Goal: Information Seeking & Learning: Check status

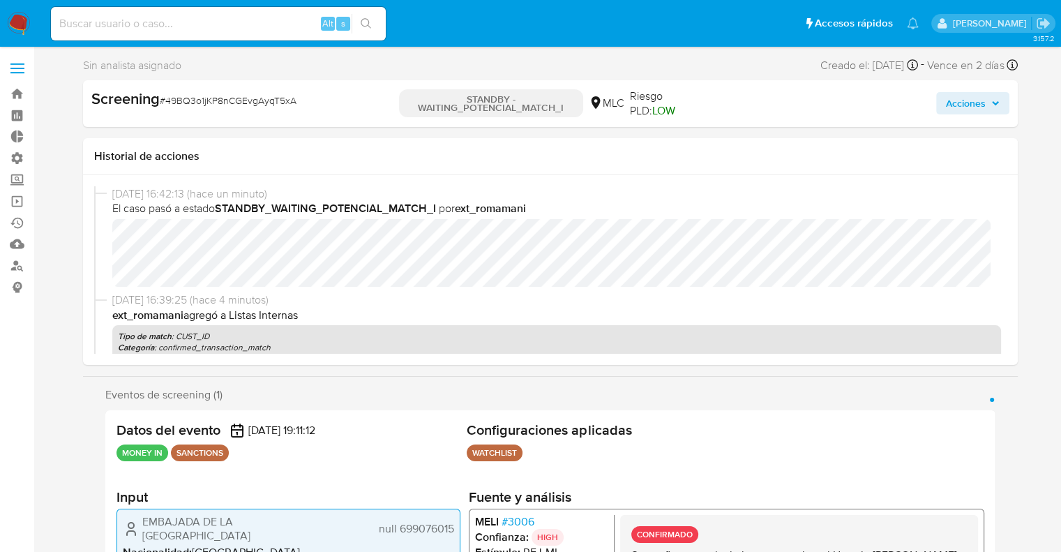
select select "10"
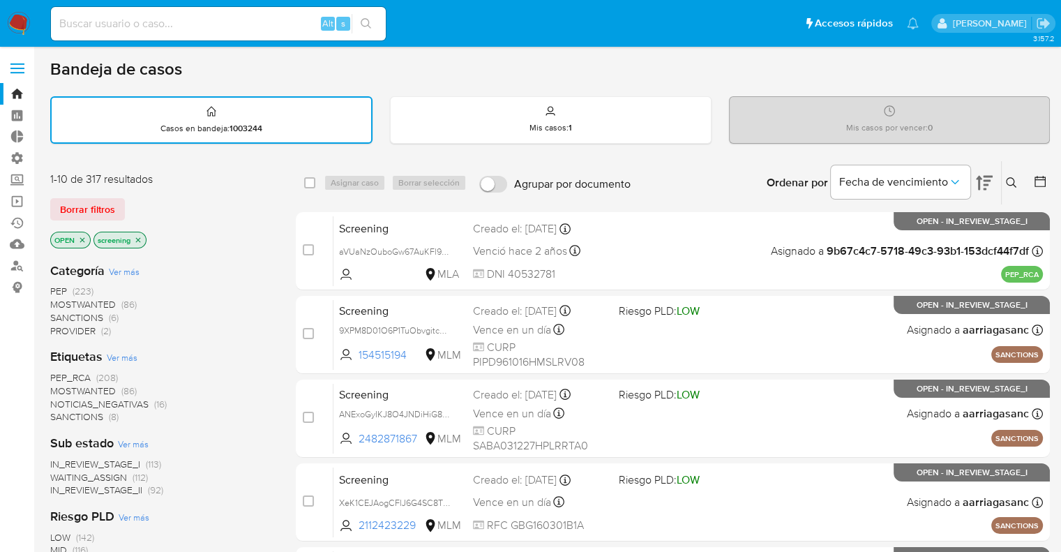
click at [130, 204] on div "Borrar filtros" at bounding box center [161, 209] width 223 height 22
click at [133, 199] on div "Borrar filtros" at bounding box center [161, 209] width 223 height 22
click at [61, 412] on span "SANCTIONS" at bounding box center [76, 416] width 53 height 14
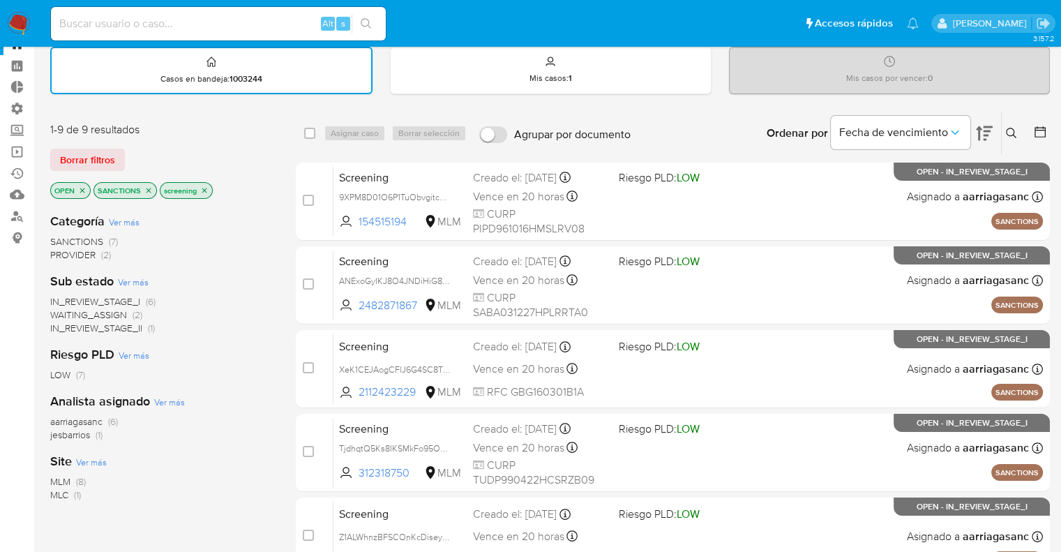
scroll to position [45, 0]
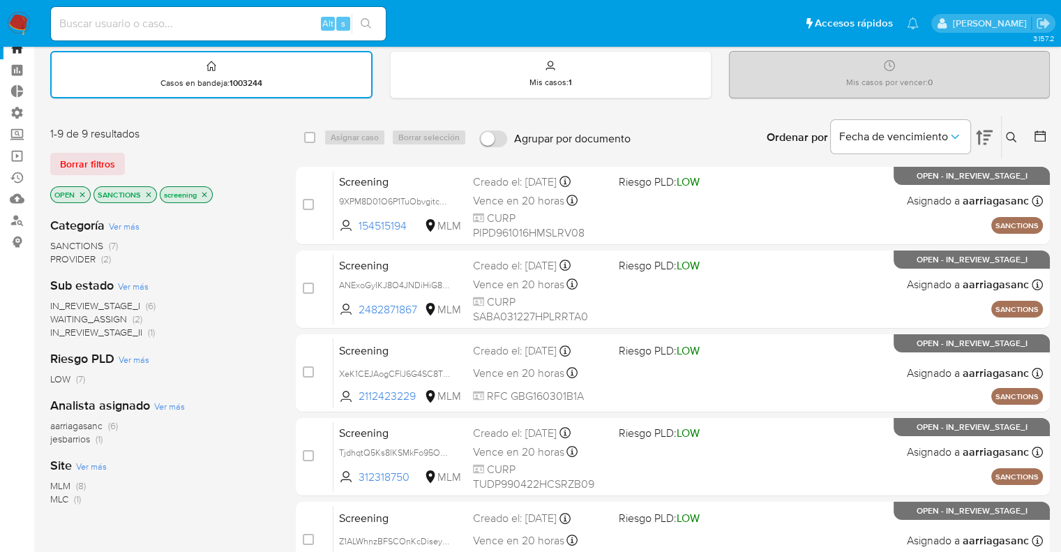
click at [149, 192] on icon "close-filter" at bounding box center [148, 194] width 8 height 8
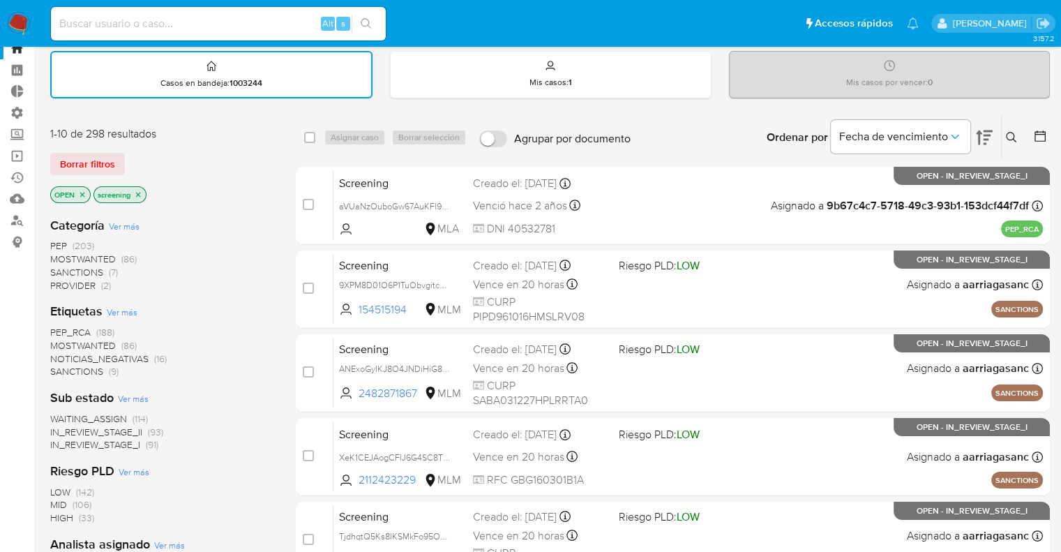
click at [61, 338] on span "MOSTWANTED" at bounding box center [83, 345] width 66 height 14
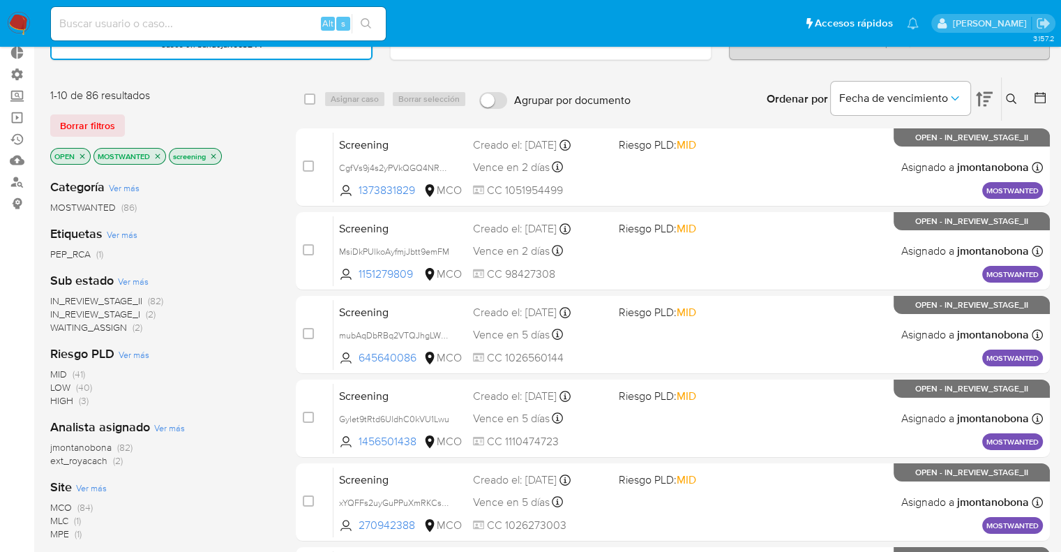
scroll to position [89, 0]
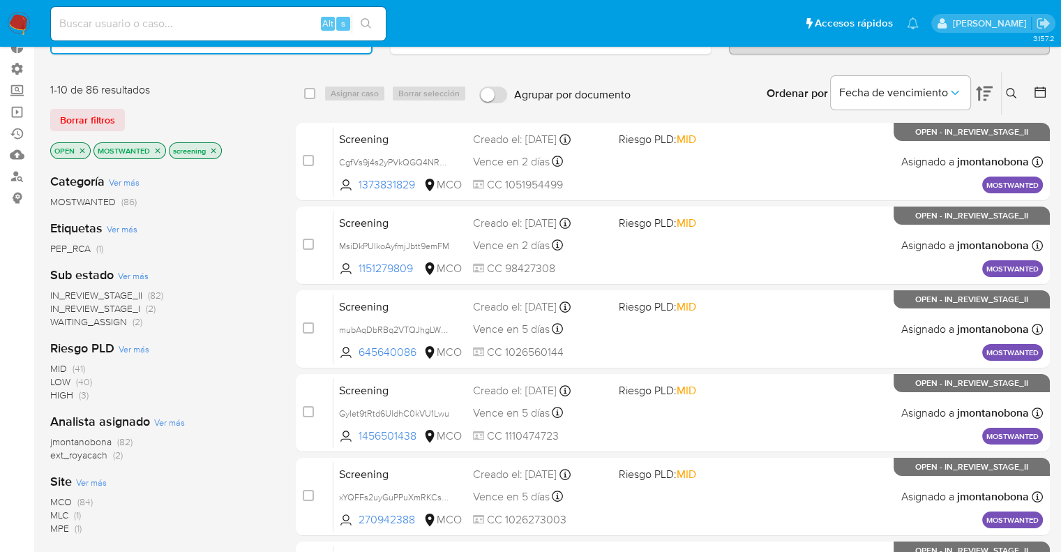
click at [56, 451] on span "ext_royacach" at bounding box center [78, 455] width 57 height 14
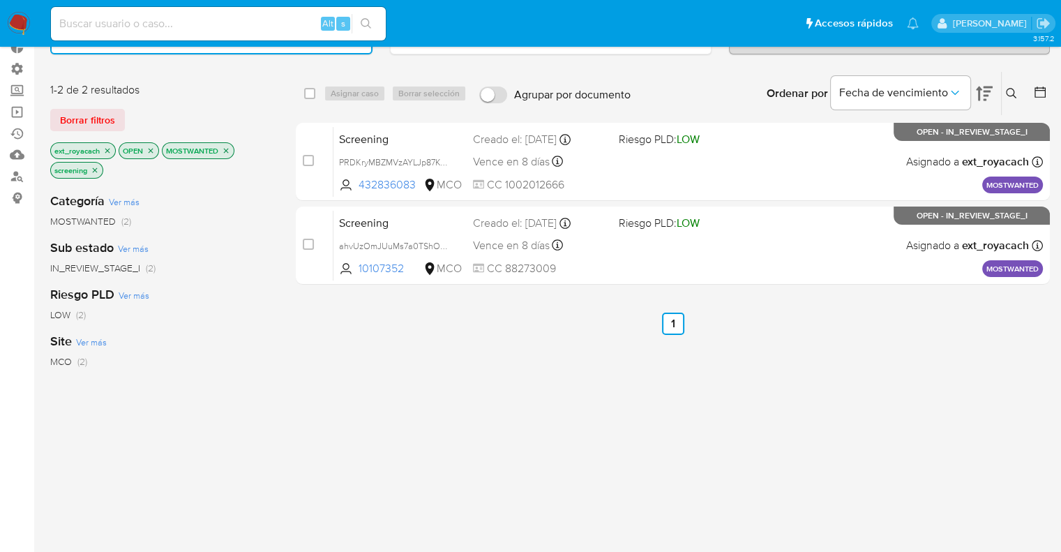
click at [227, 149] on icon "close-filter" at bounding box center [226, 150] width 8 height 8
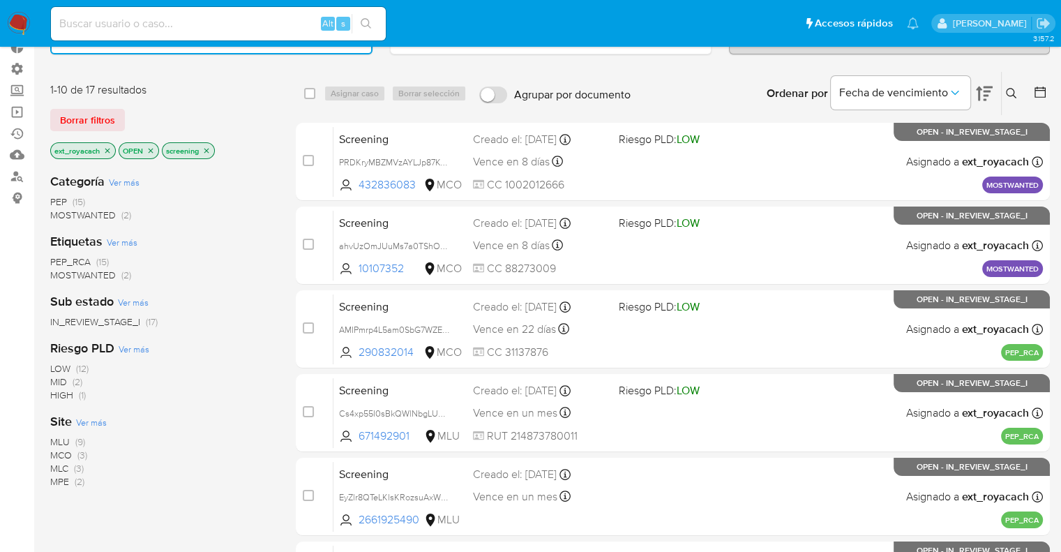
click at [106, 150] on icon "close-filter" at bounding box center [107, 150] width 8 height 8
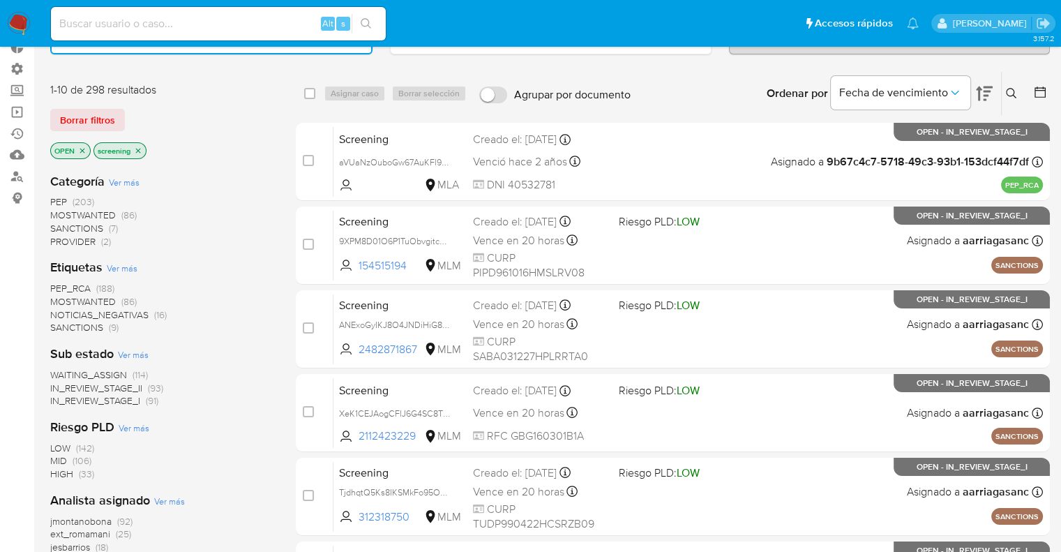
click at [54, 281] on span "PEP_RCA" at bounding box center [70, 288] width 40 height 14
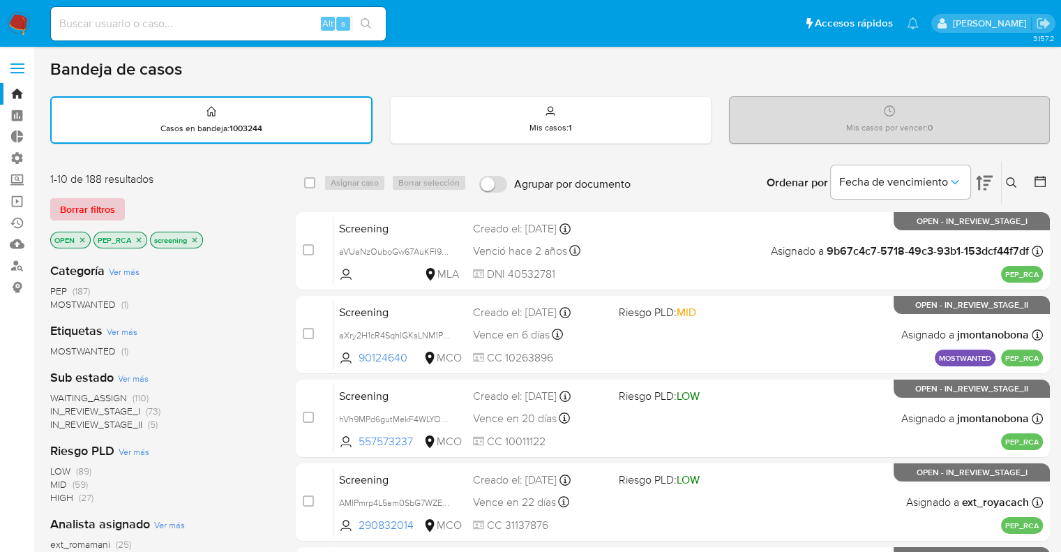
click at [113, 203] on span "Borrar filtros" at bounding box center [87, 209] width 55 height 20
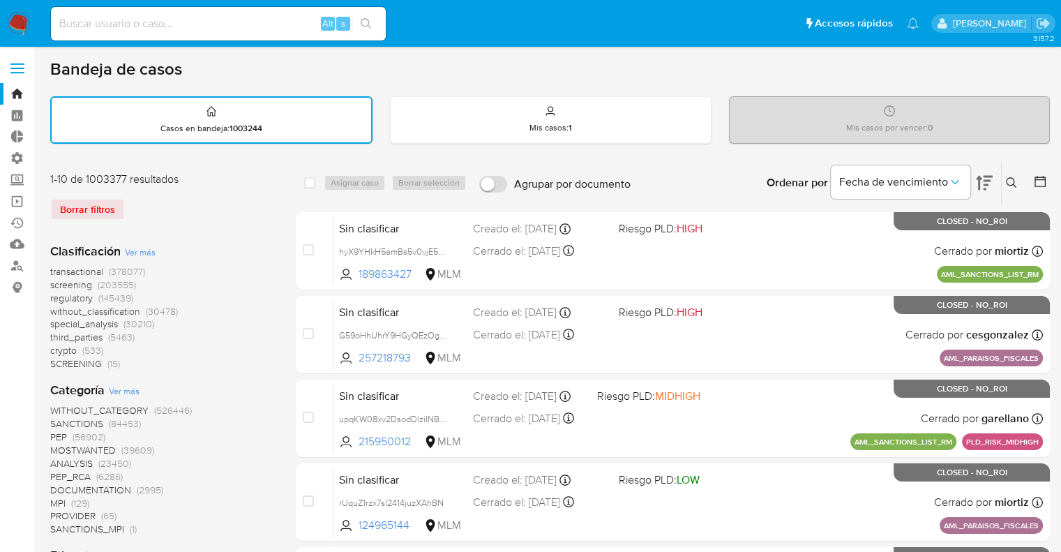
click at [57, 294] on span "regulatory" at bounding box center [71, 298] width 43 height 14
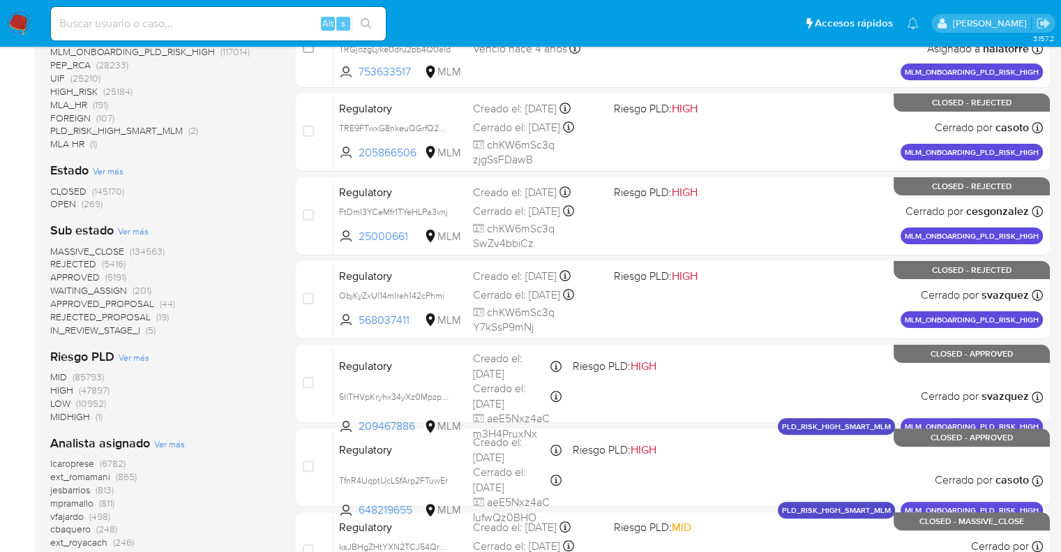
scroll to position [289, 0]
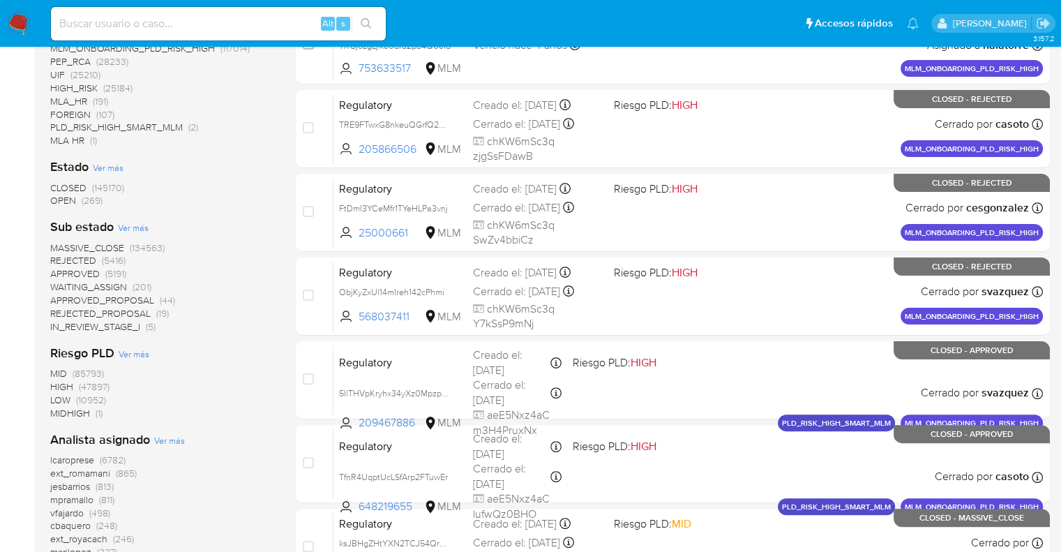
click at [59, 197] on span "OPEN" at bounding box center [63, 200] width 26 height 14
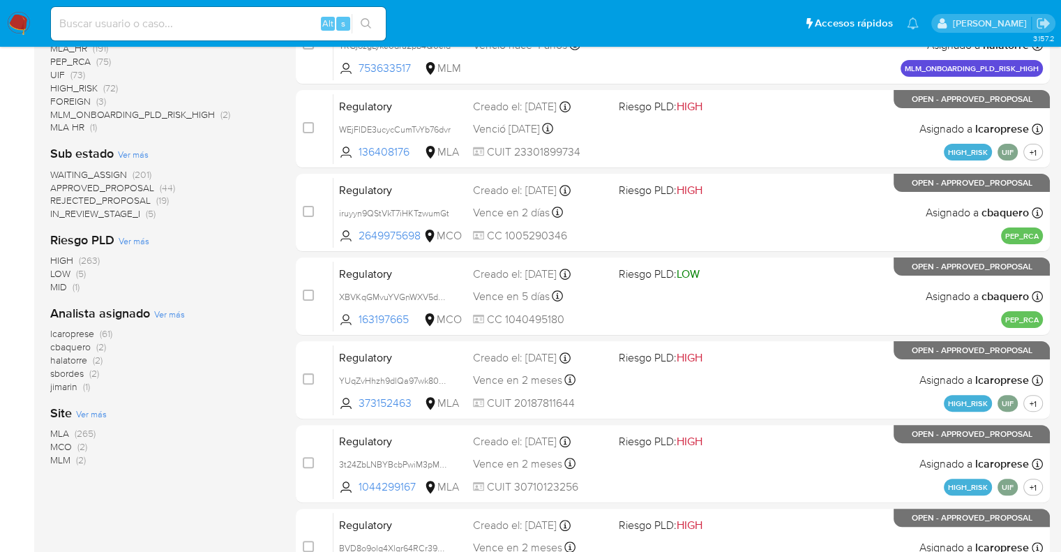
click at [61, 441] on span "MCO" at bounding box center [61, 446] width 22 height 14
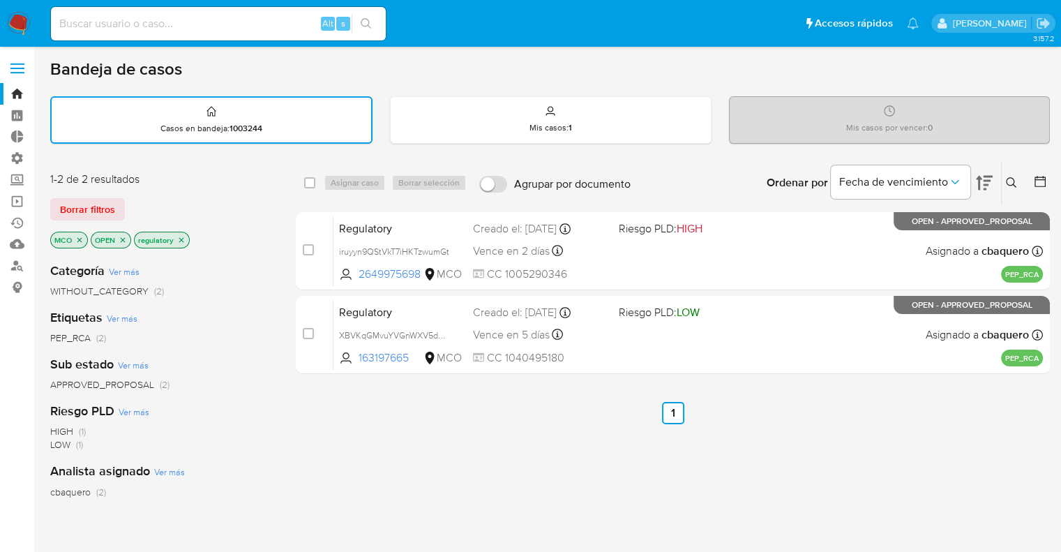
click at [121, 201] on button "Borrar filtros" at bounding box center [87, 209] width 75 height 22
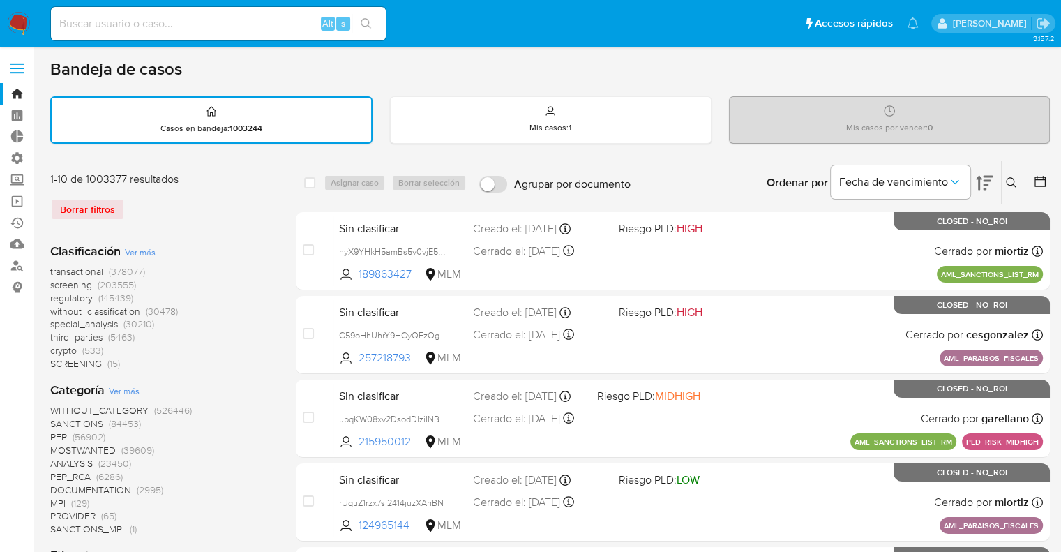
click at [55, 286] on span "screening" at bounding box center [71, 285] width 42 height 14
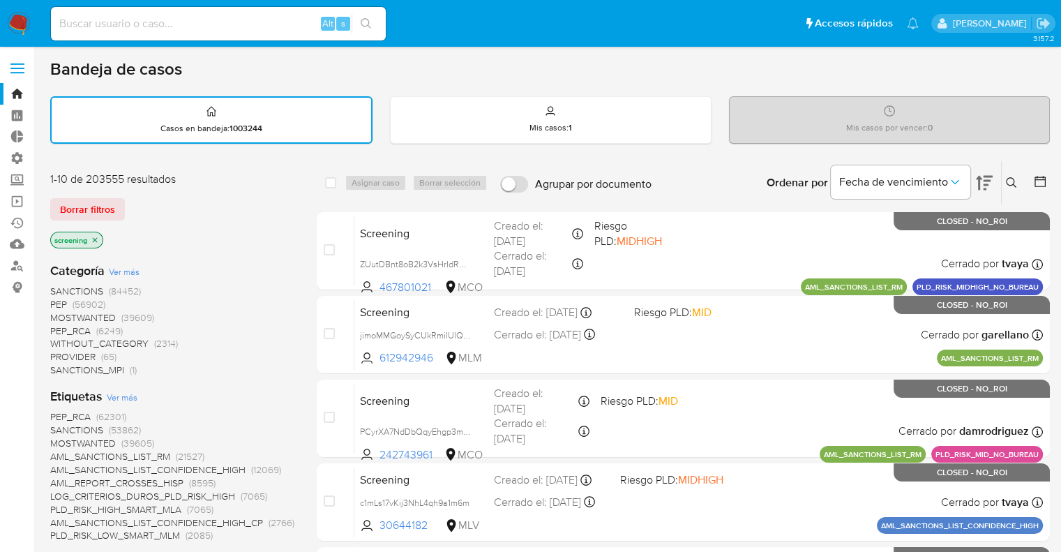
click at [180, 218] on div "Borrar filtros" at bounding box center [161, 209] width 223 height 22
click at [949, 75] on div "Bandeja de casos" at bounding box center [549, 69] width 999 height 21
click at [910, 69] on div "Bandeja de casos" at bounding box center [549, 69] width 999 height 21
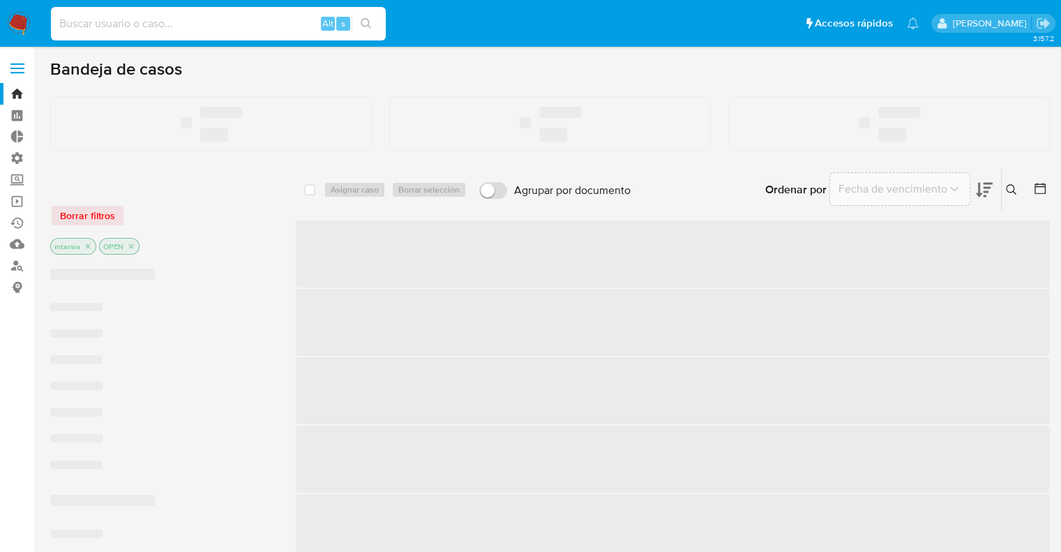
click at [213, 23] on input at bounding box center [218, 24] width 335 height 18
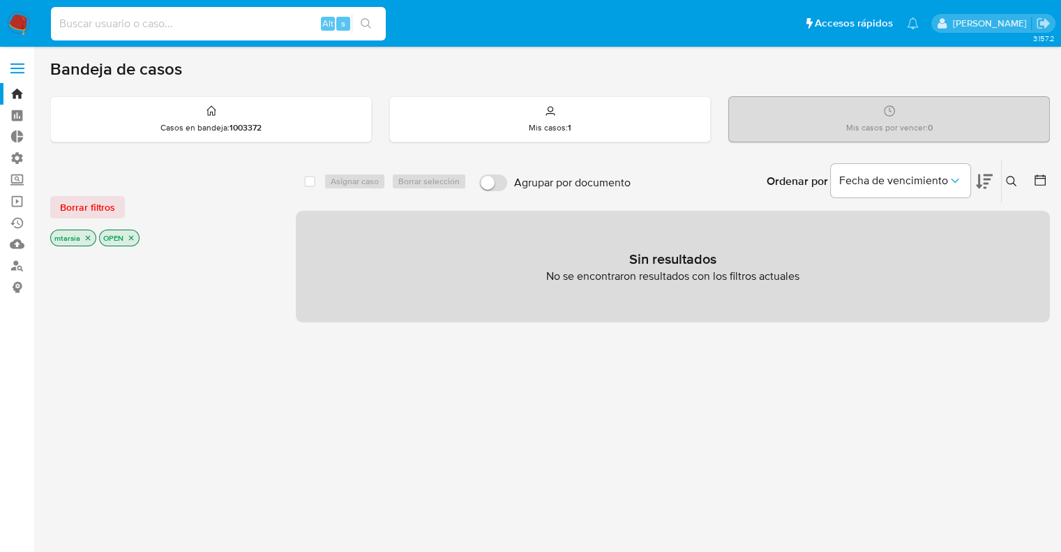
paste input "2544283167"
type input "2544283167"
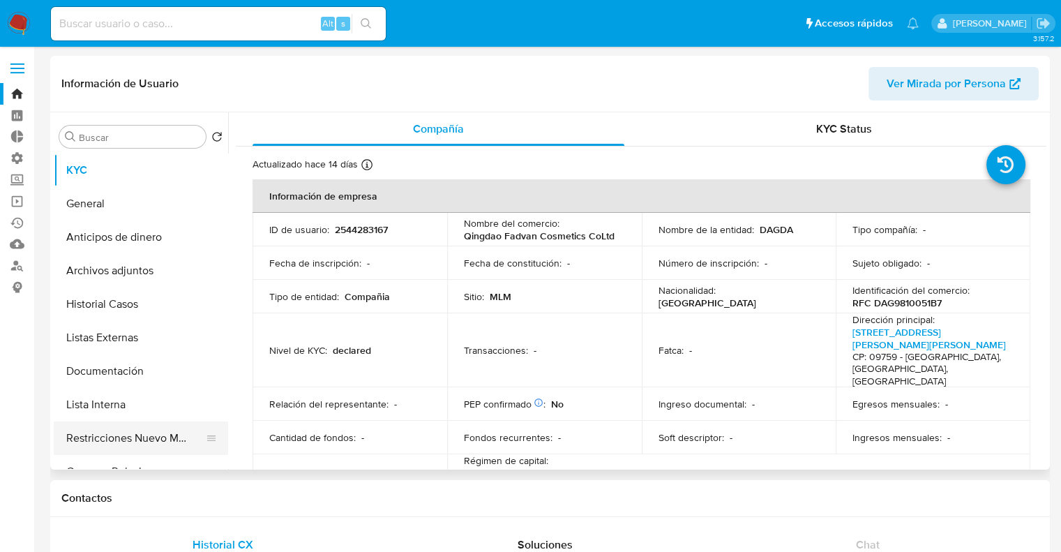
select select "10"
click at [151, 311] on button "Historial Casos" at bounding box center [135, 303] width 163 height 33
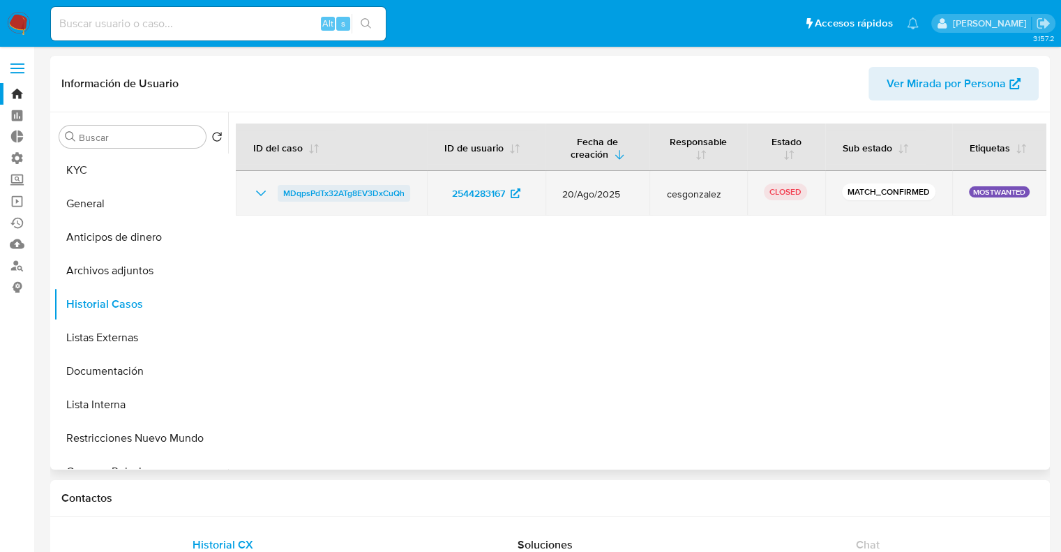
click at [284, 192] on span "MDqpsPdTx32ATg8EV3DxCuQh" at bounding box center [343, 193] width 121 height 17
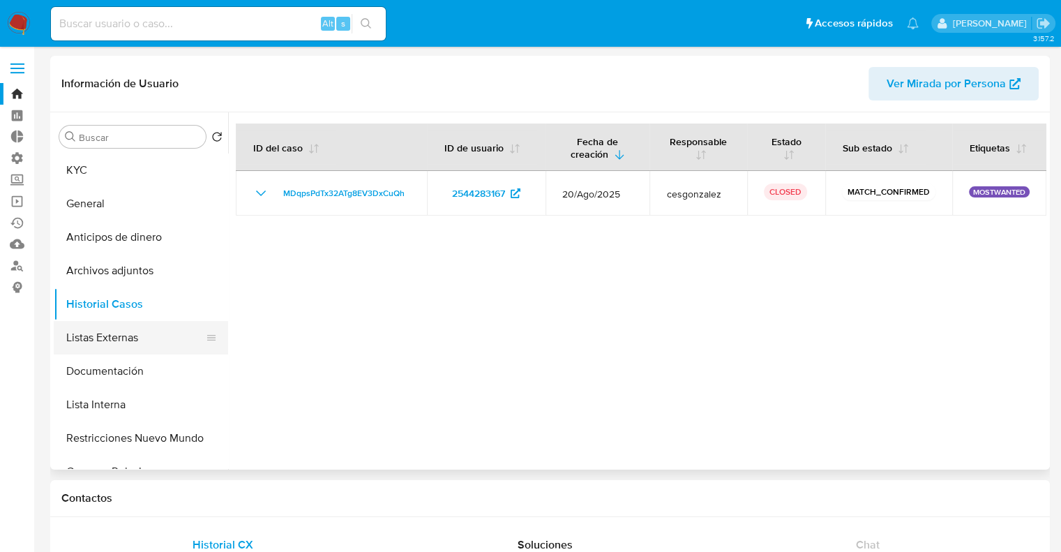
click at [147, 339] on button "Listas Externas" at bounding box center [135, 337] width 163 height 33
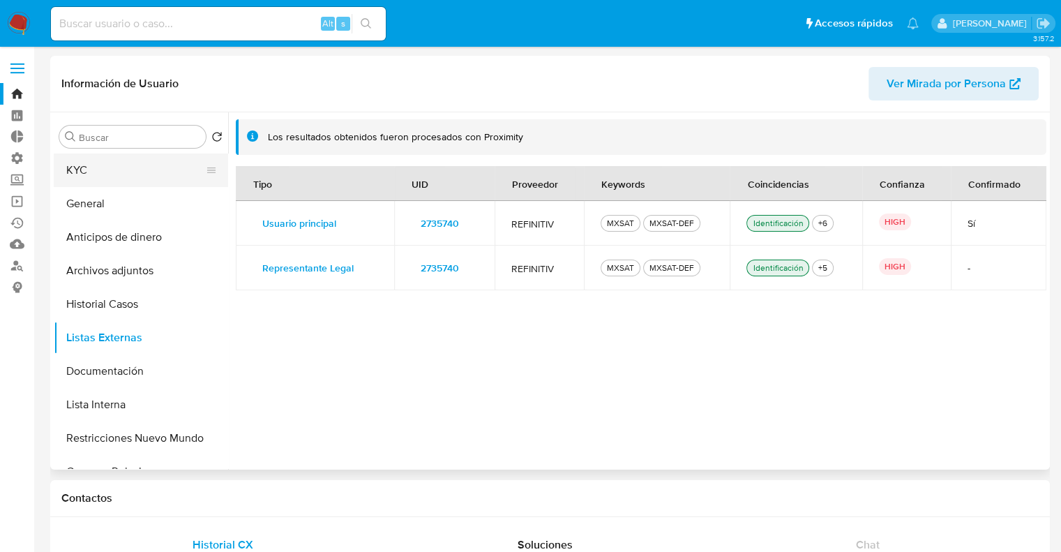
click at [149, 178] on button "KYC" at bounding box center [135, 169] width 163 height 33
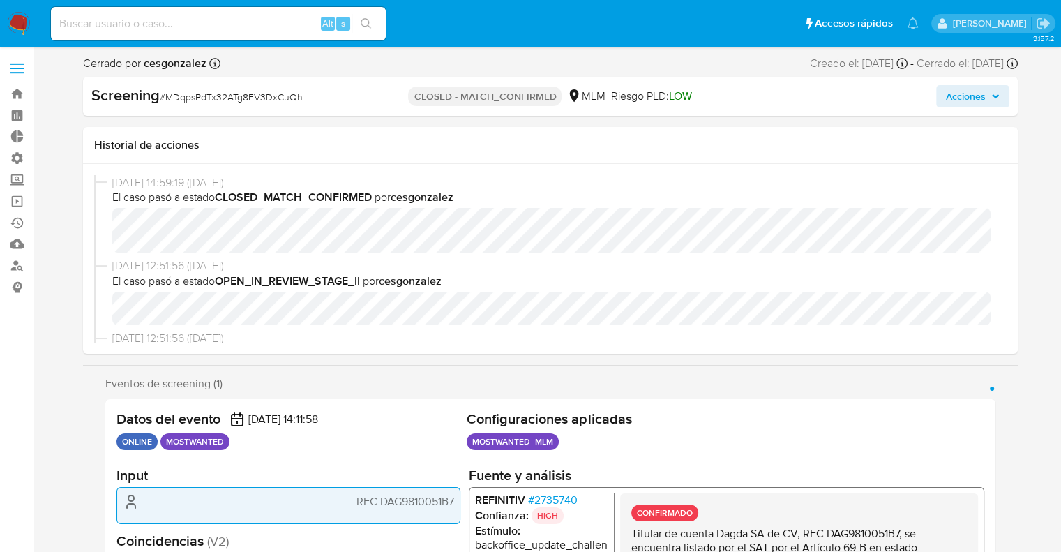
select select "10"
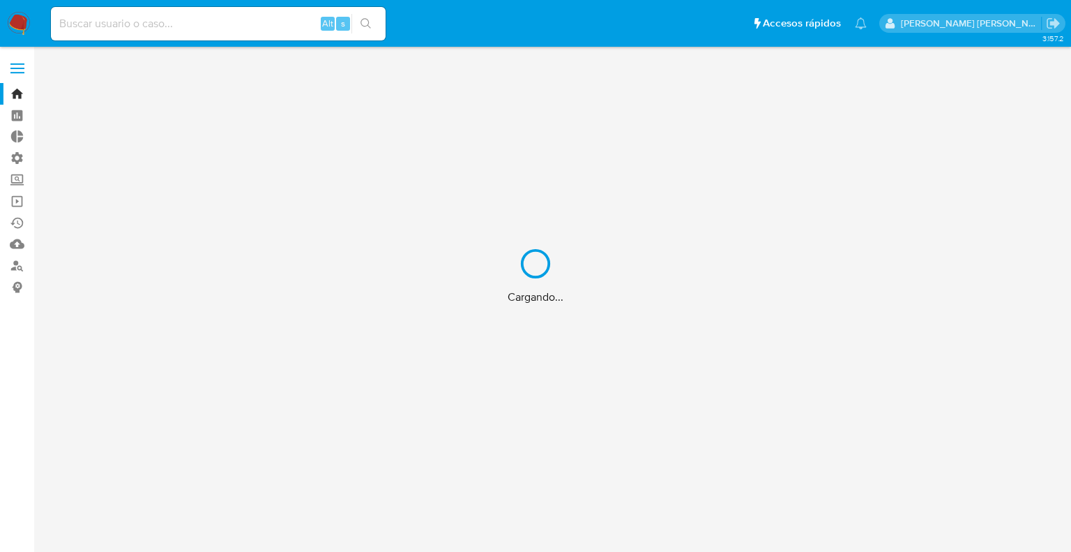
click at [268, 18] on div "Cargando..." at bounding box center [535, 276] width 1071 height 552
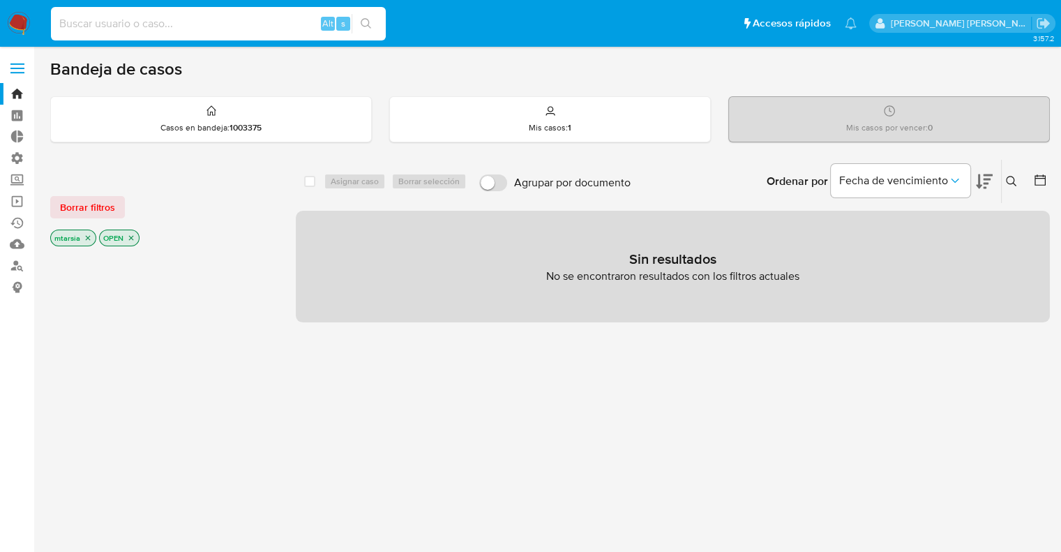
click at [268, 18] on input at bounding box center [218, 24] width 335 height 18
paste input "5550555"
type input "5550555"
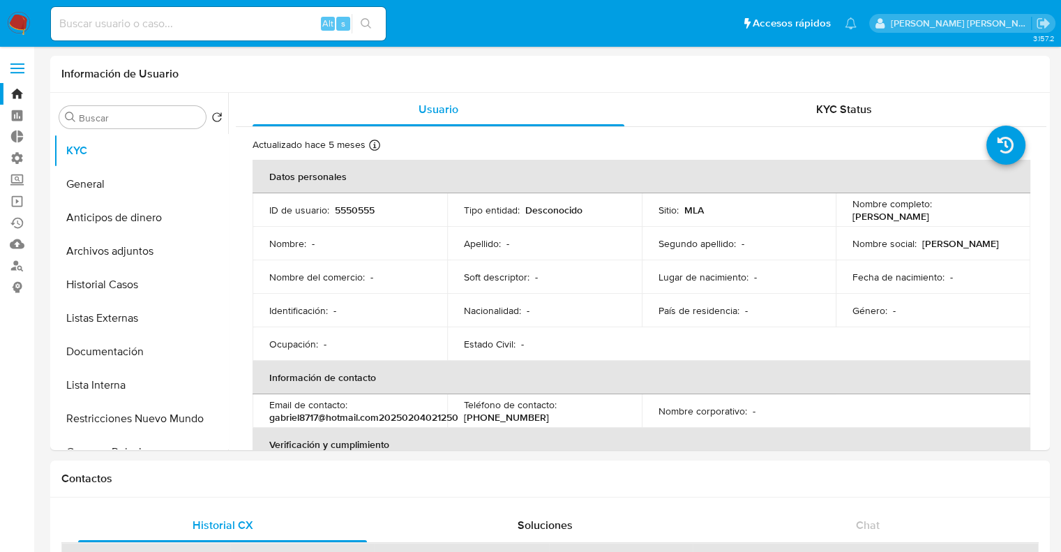
select select "10"
click at [249, 29] on input at bounding box center [218, 24] width 335 height 18
paste input "6660666"
type input "6660666"
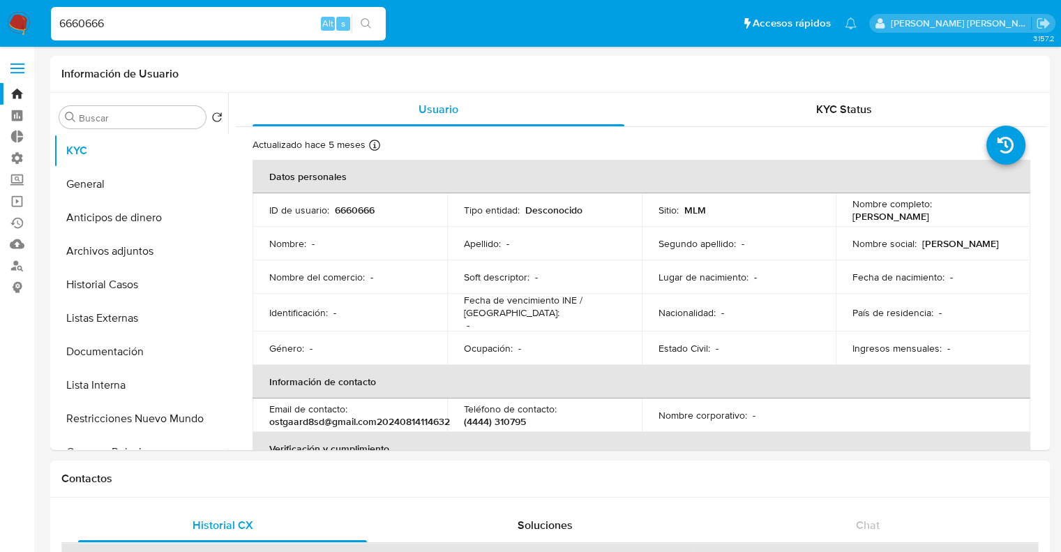
select select "10"
click at [148, 200] on button "General" at bounding box center [135, 183] width 163 height 33
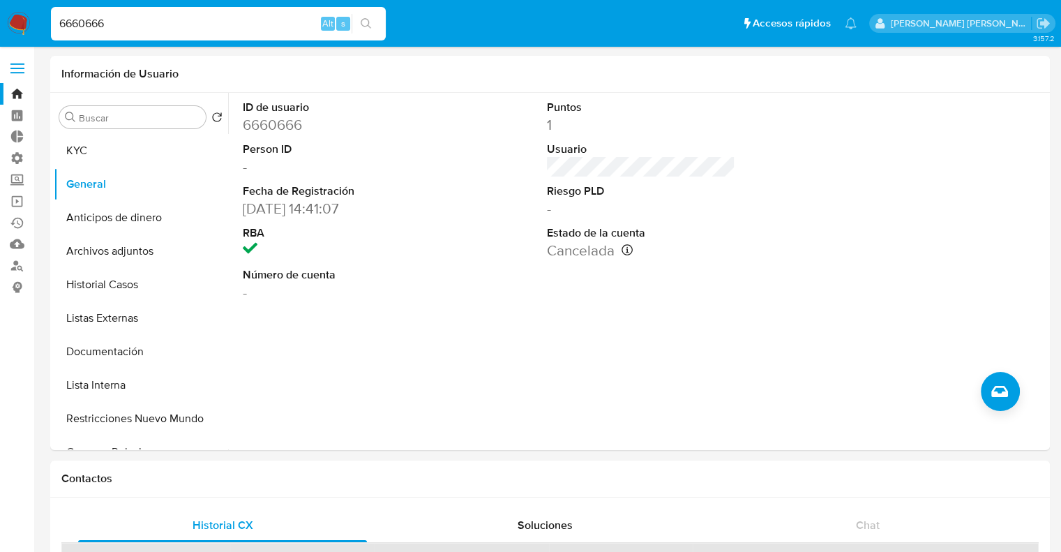
click at [141, 29] on input "6660666" at bounding box center [218, 24] width 335 height 18
paste input "9342313"
type input "9342313"
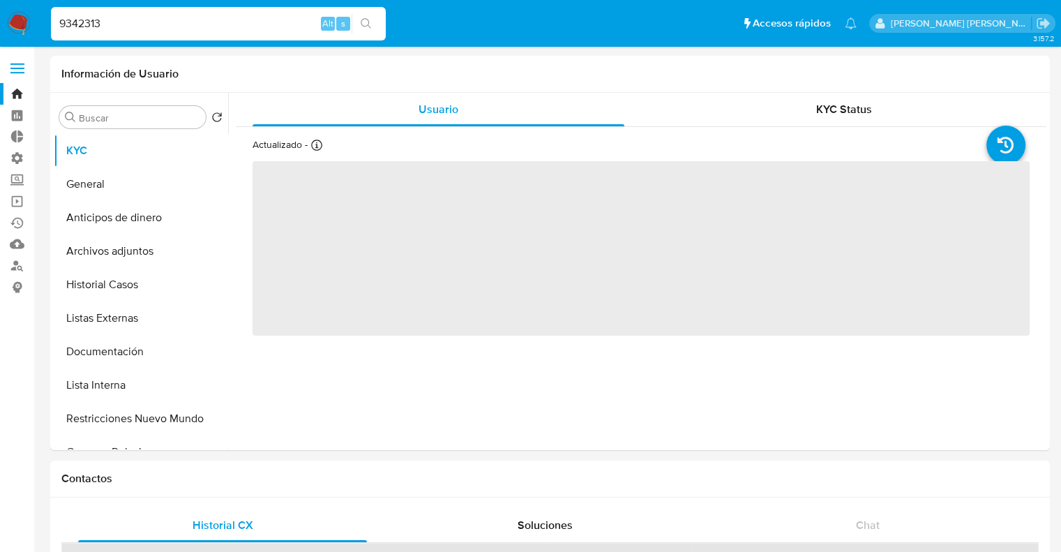
select select "10"
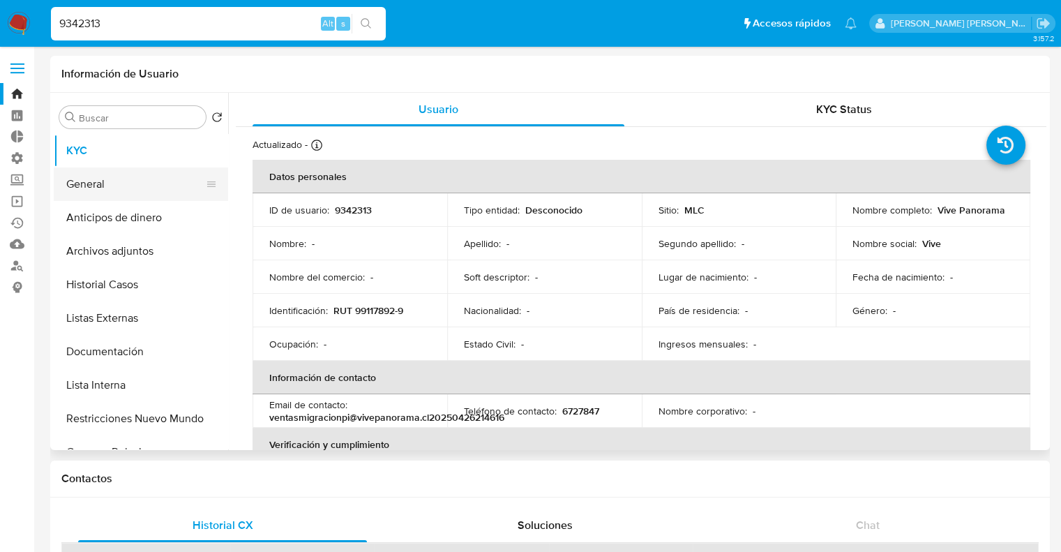
click at [146, 180] on button "General" at bounding box center [135, 183] width 163 height 33
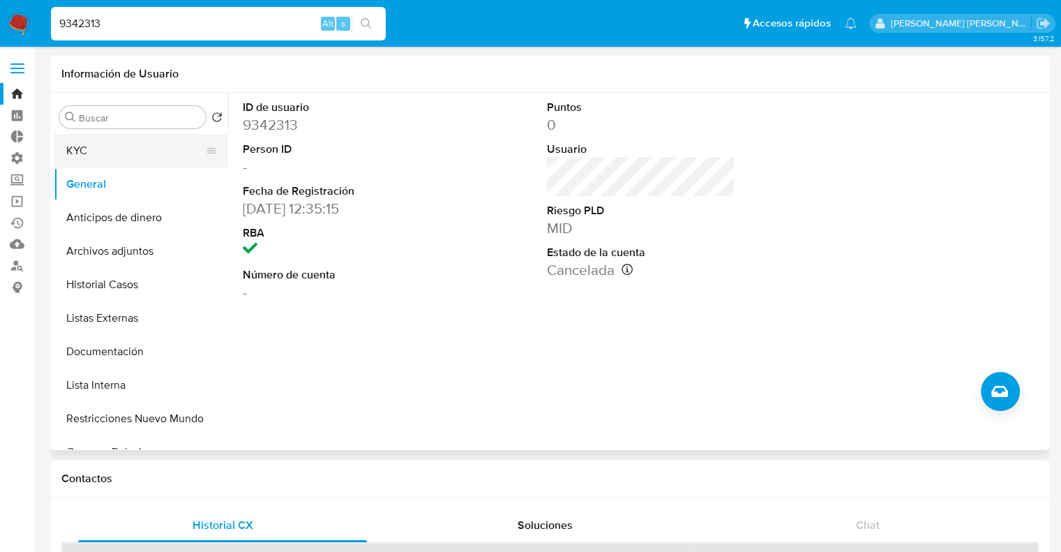
click at [133, 142] on button "KYC" at bounding box center [135, 150] width 163 height 33
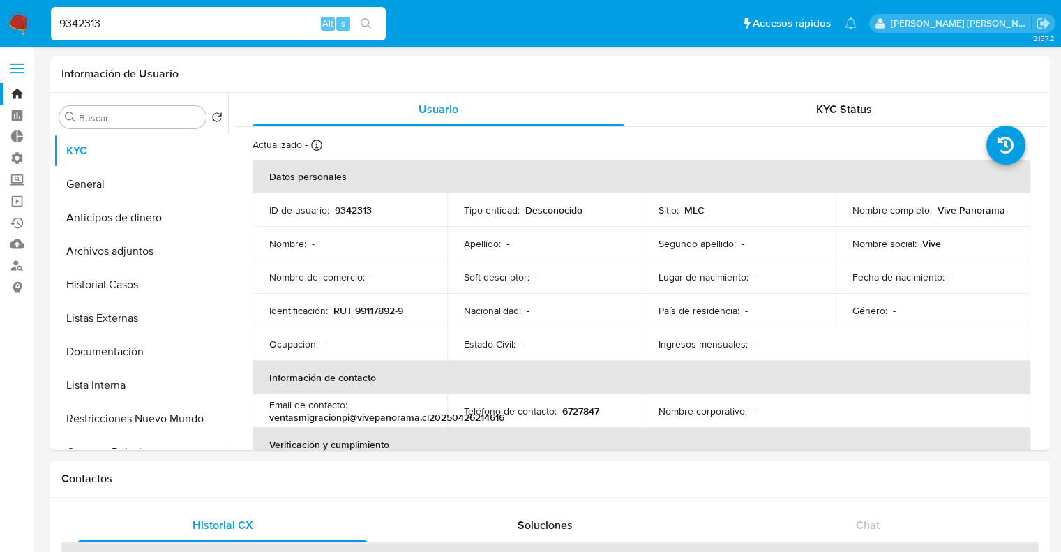
click at [155, 24] on input "9342313" at bounding box center [218, 24] width 335 height 18
paste input "27575511"
type input "27575511"
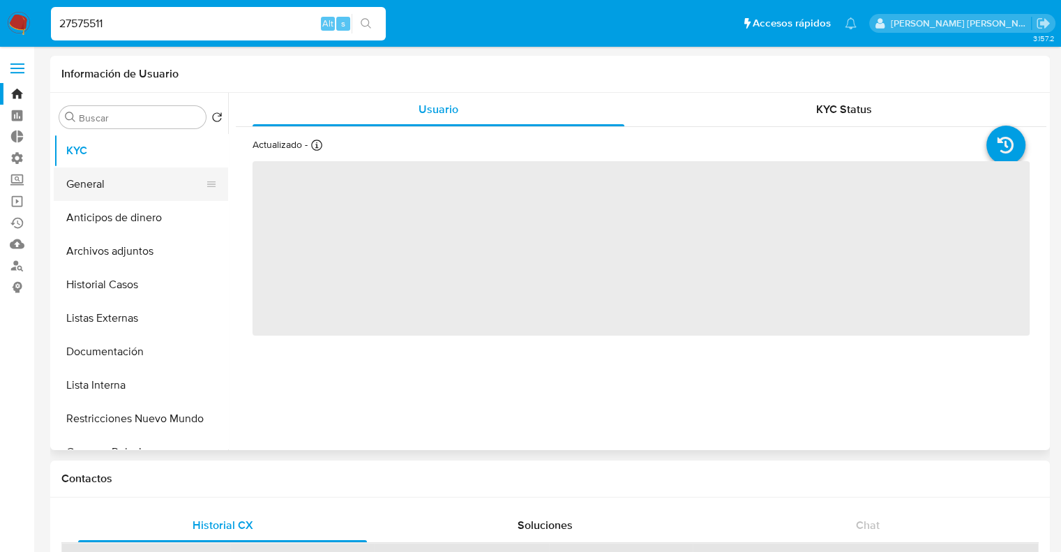
click at [156, 198] on button "General" at bounding box center [135, 183] width 163 height 33
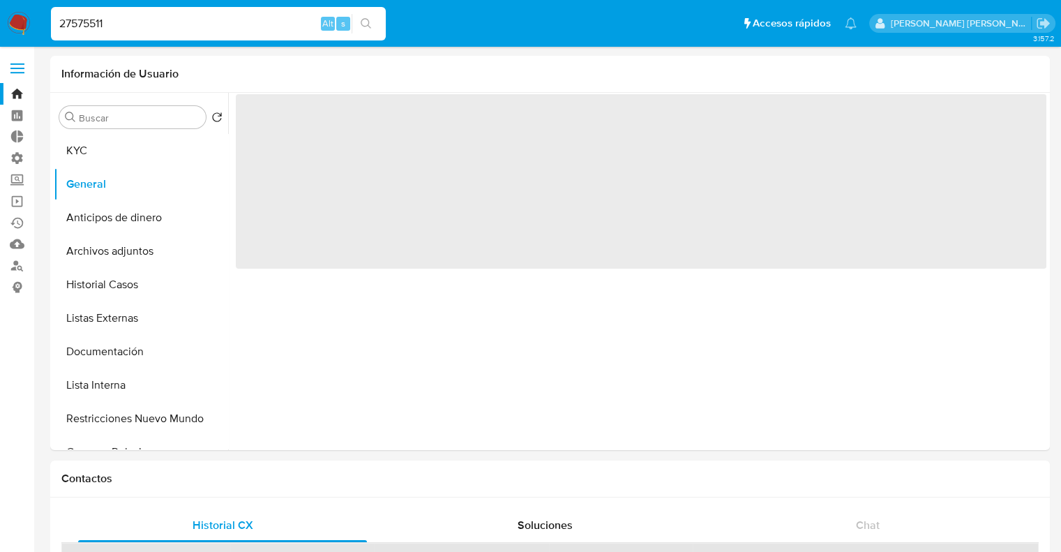
select select "10"
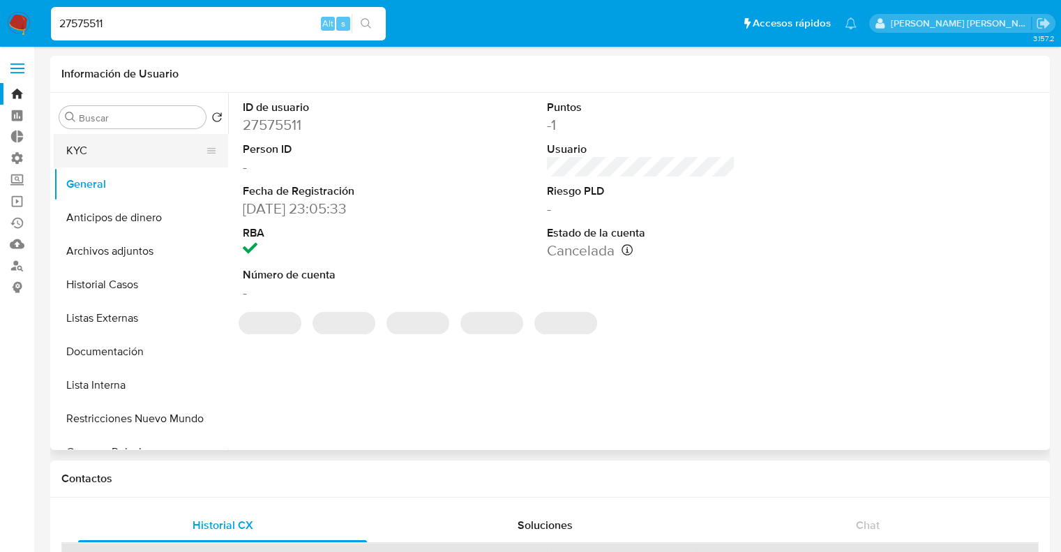
click at [114, 153] on button "KYC" at bounding box center [135, 150] width 163 height 33
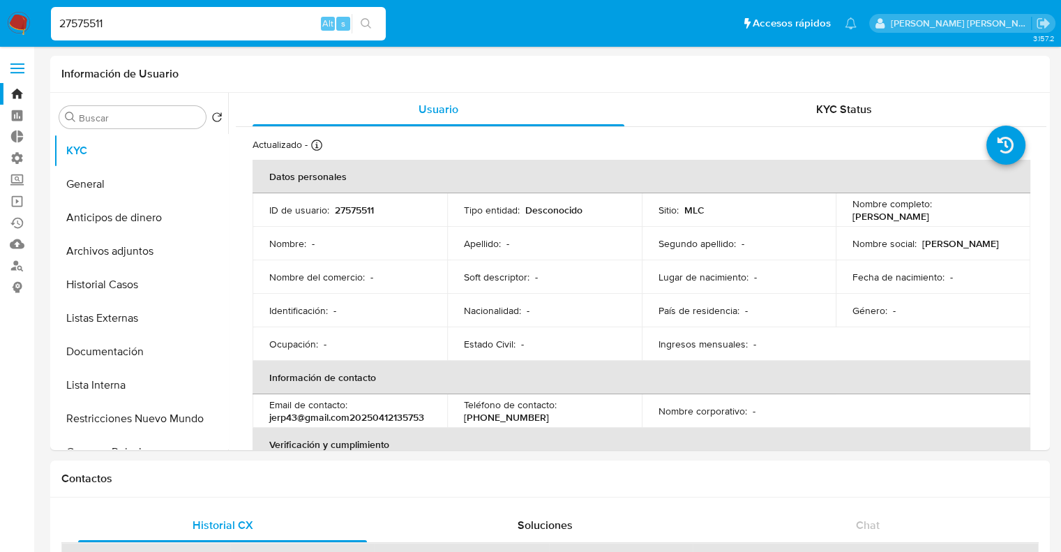
click at [259, 21] on input "27575511" at bounding box center [218, 24] width 335 height 18
paste input "3"
type input "3"
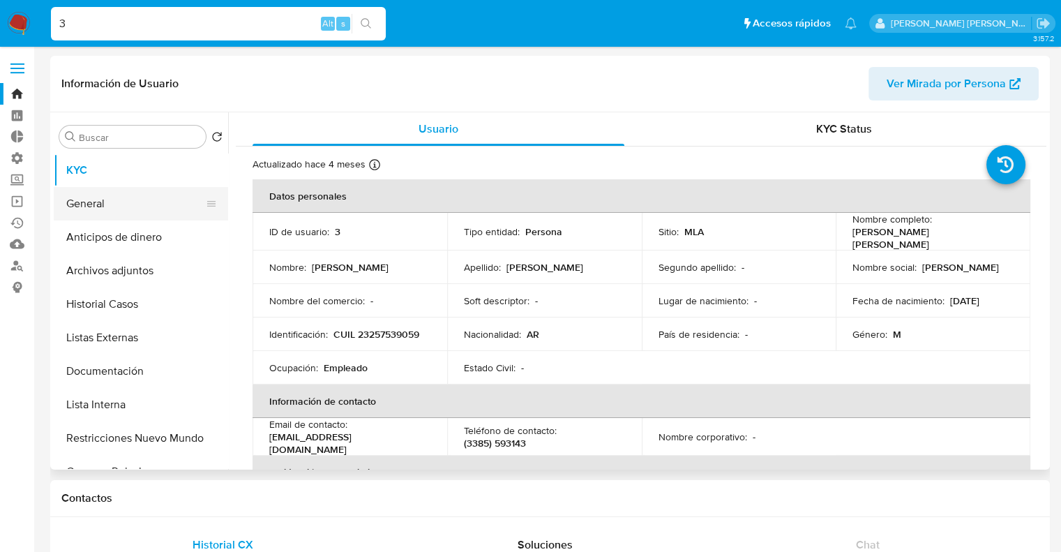
select select "10"
click at [134, 213] on button "General" at bounding box center [135, 203] width 163 height 33
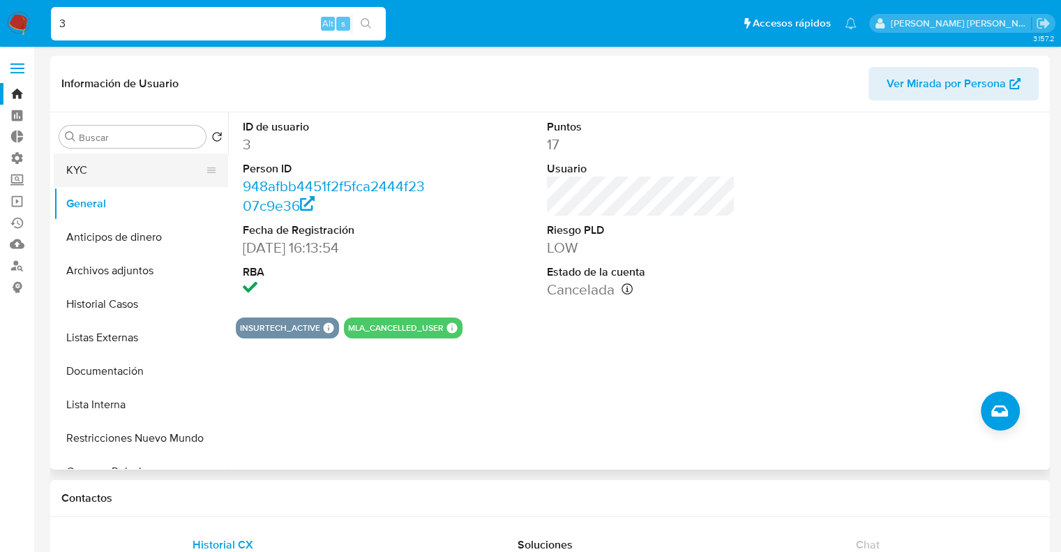
click at [133, 179] on button "KYC" at bounding box center [135, 169] width 163 height 33
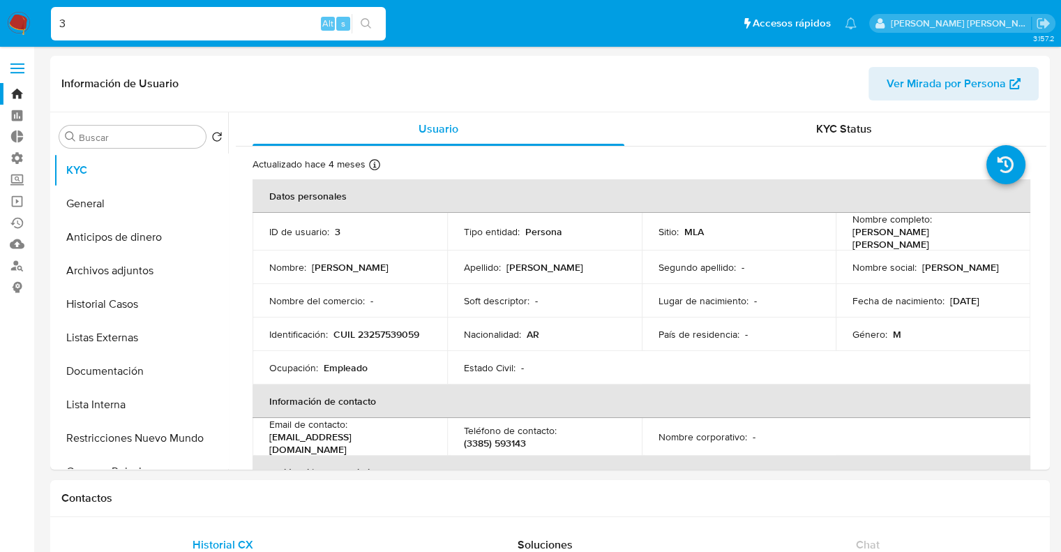
click at [167, 22] on input "3" at bounding box center [218, 24] width 335 height 18
paste input "1085338"
type input "1085338"
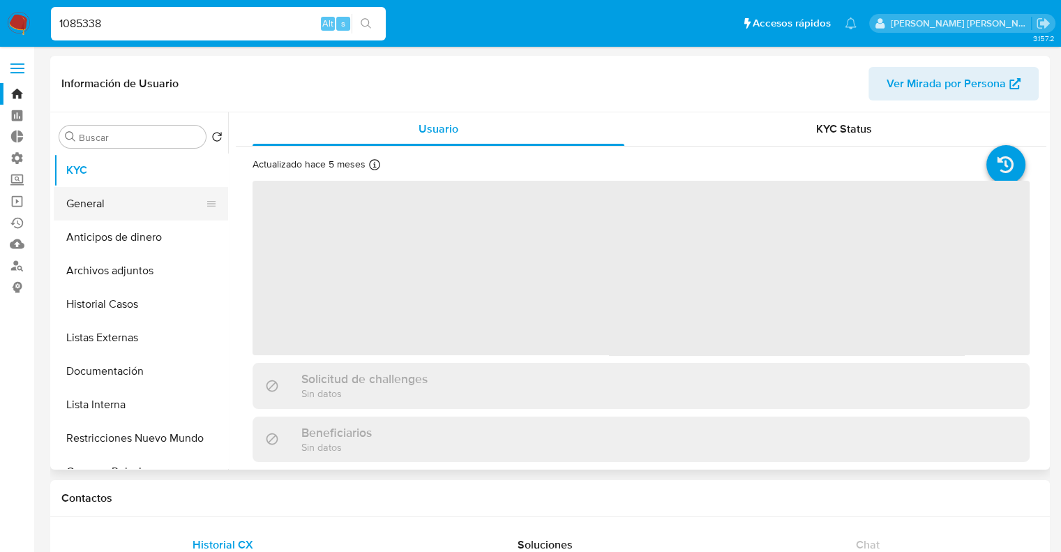
click at [139, 204] on button "General" at bounding box center [135, 203] width 163 height 33
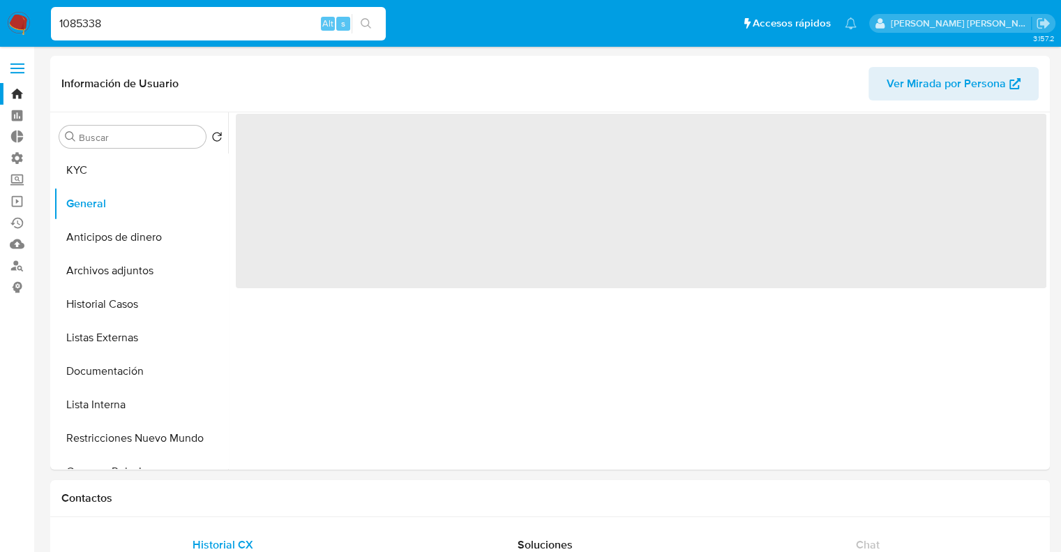
select select "10"
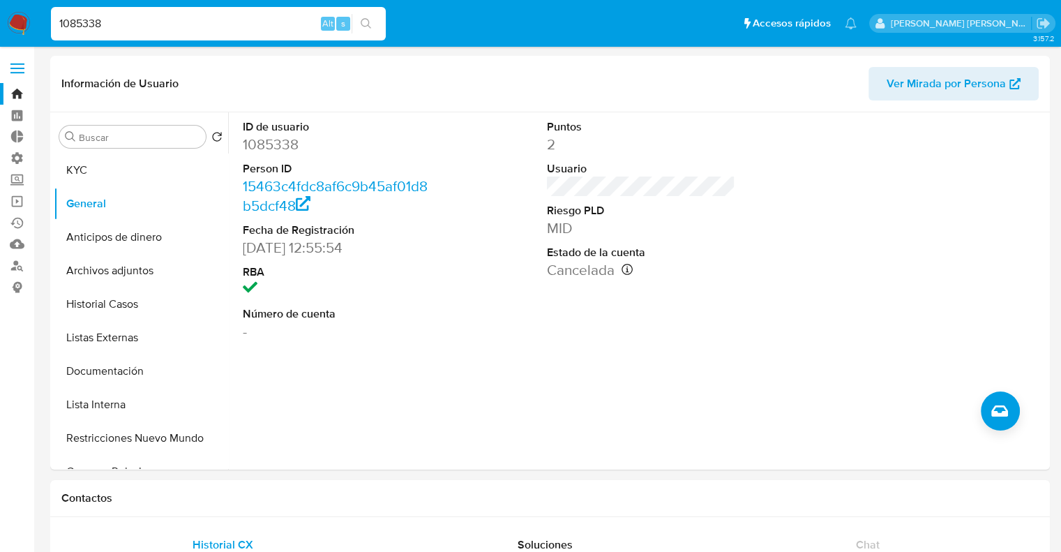
click at [167, 33] on div "1085338 Alt s" at bounding box center [218, 23] width 335 height 33
click at [169, 22] on input "1085338" at bounding box center [218, 24] width 335 height 18
paste input "26240"
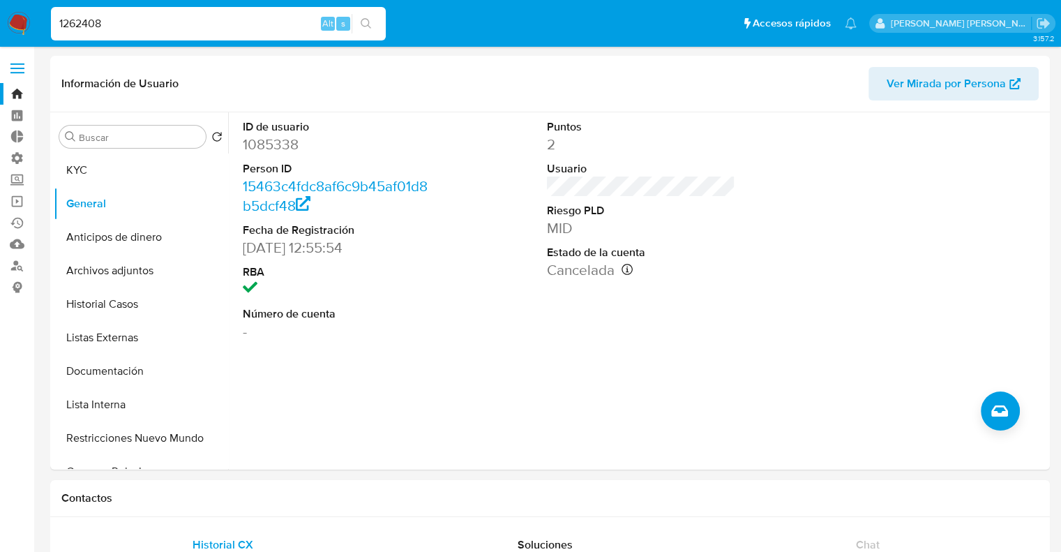
type input "1262408"
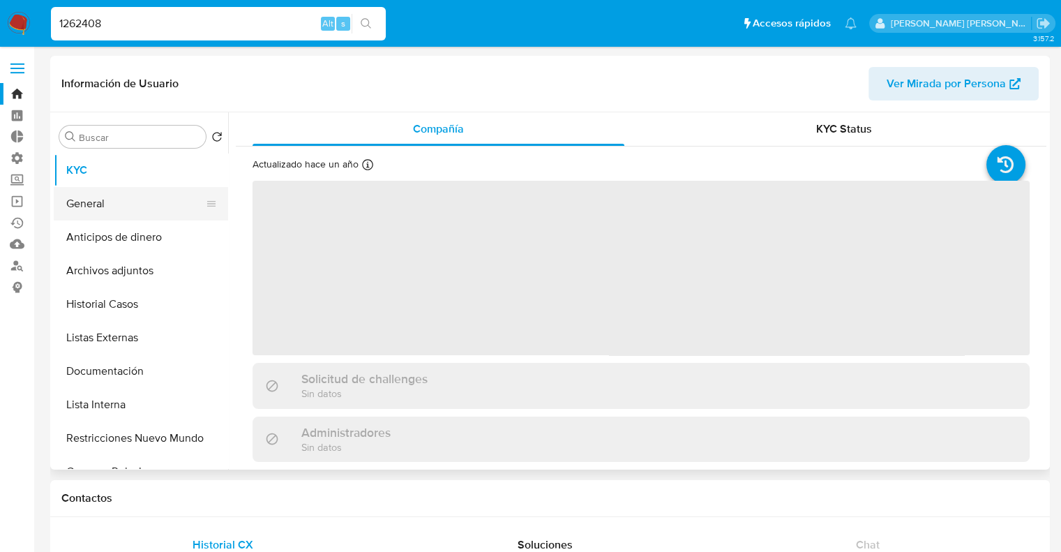
click at [130, 219] on button "General" at bounding box center [135, 203] width 163 height 33
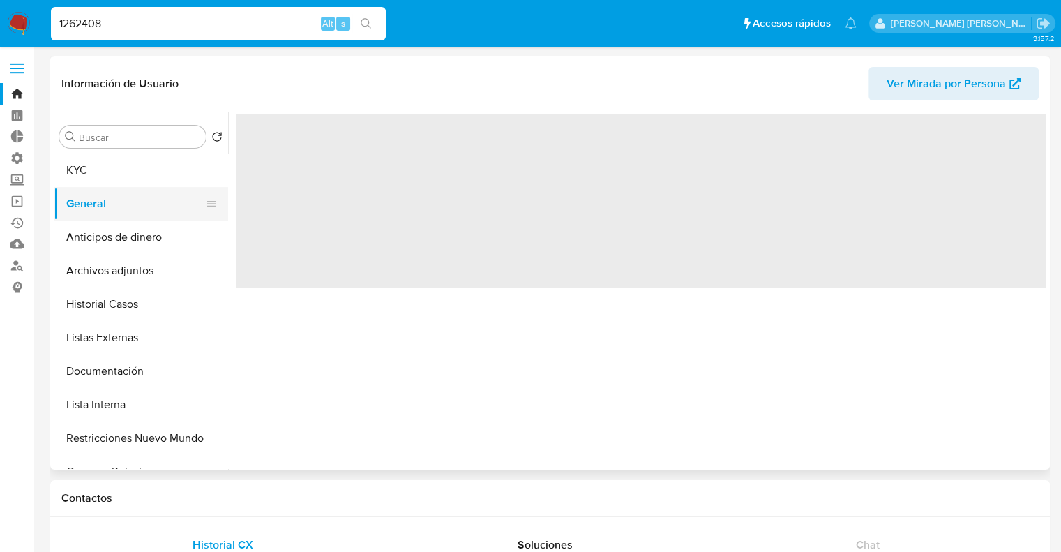
select select "10"
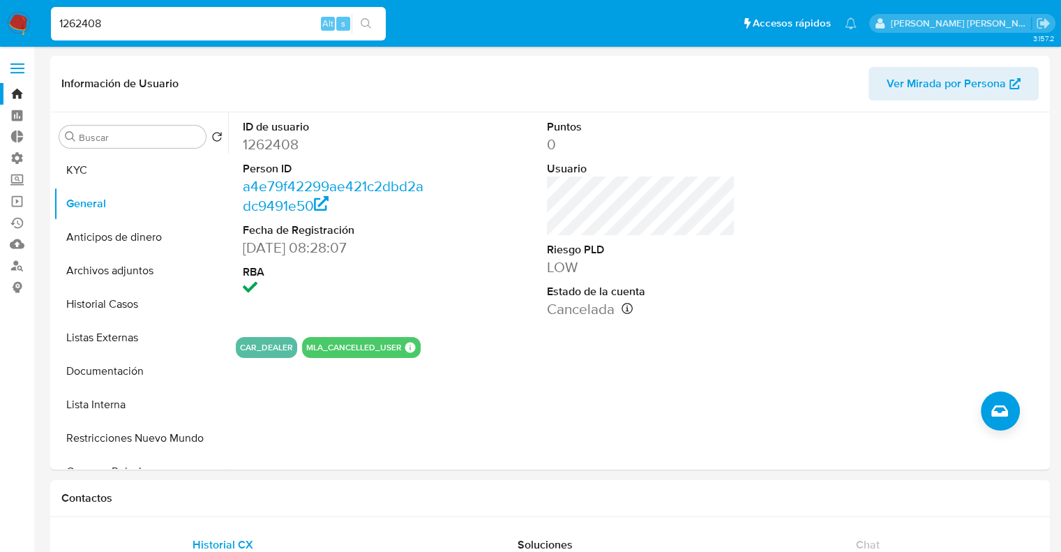
click at [268, 24] on input "1262408" at bounding box center [218, 24] width 335 height 18
paste input "836767"
type input "1836767"
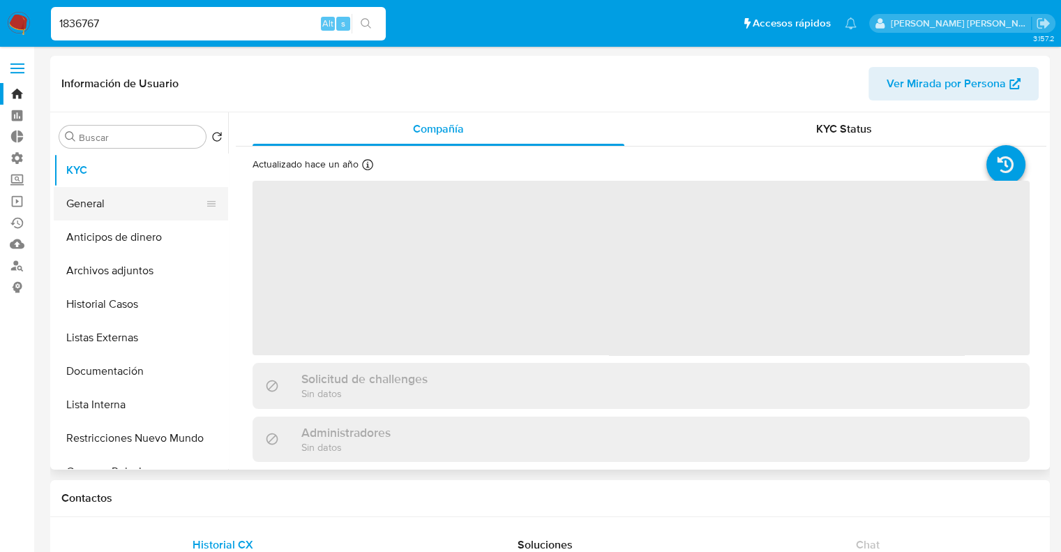
click at [148, 195] on button "General" at bounding box center [135, 203] width 163 height 33
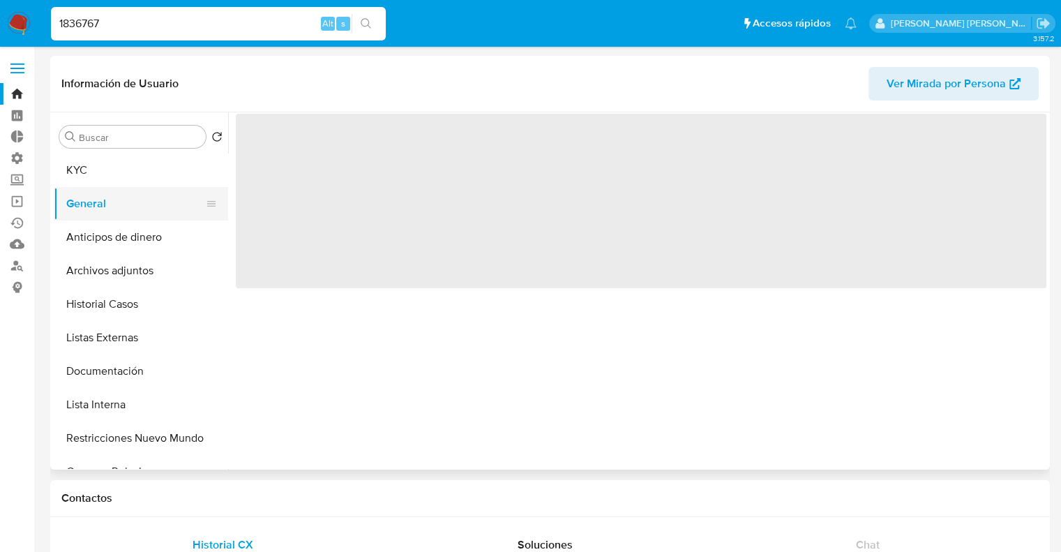
select select "10"
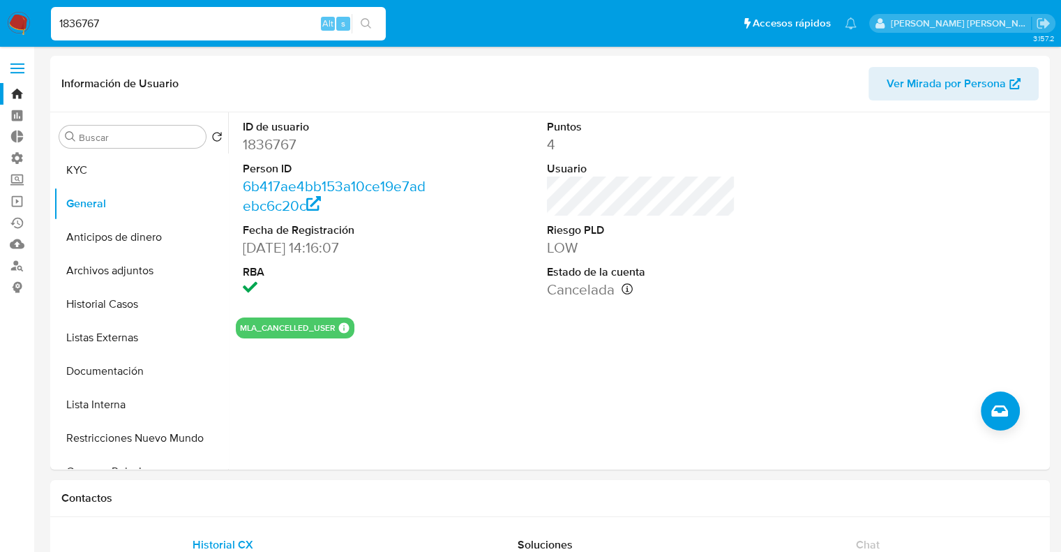
click at [197, 25] on input "1836767" at bounding box center [218, 24] width 335 height 18
paste input "2096389"
type input "2096389"
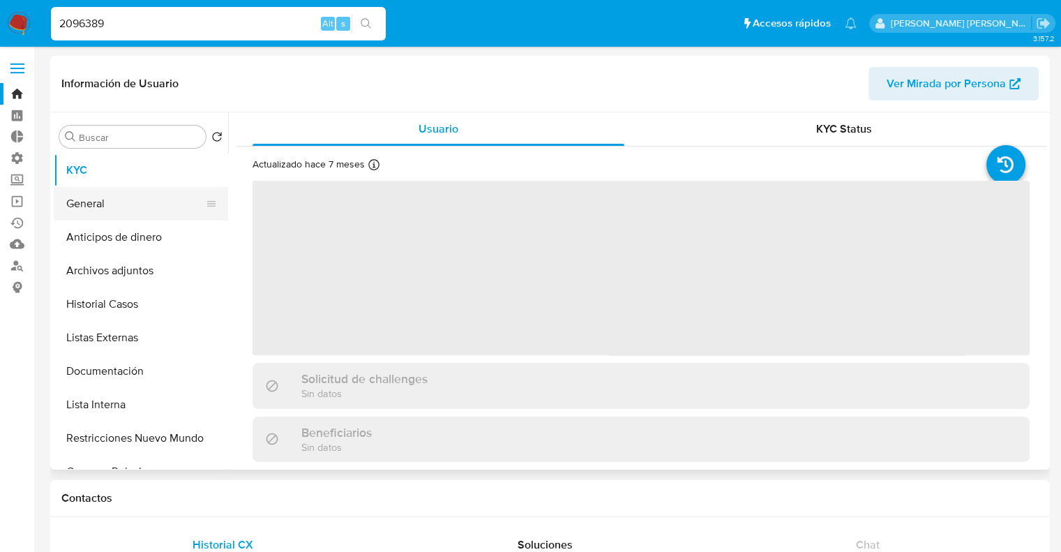
click at [153, 203] on button "General" at bounding box center [135, 203] width 163 height 33
select select "10"
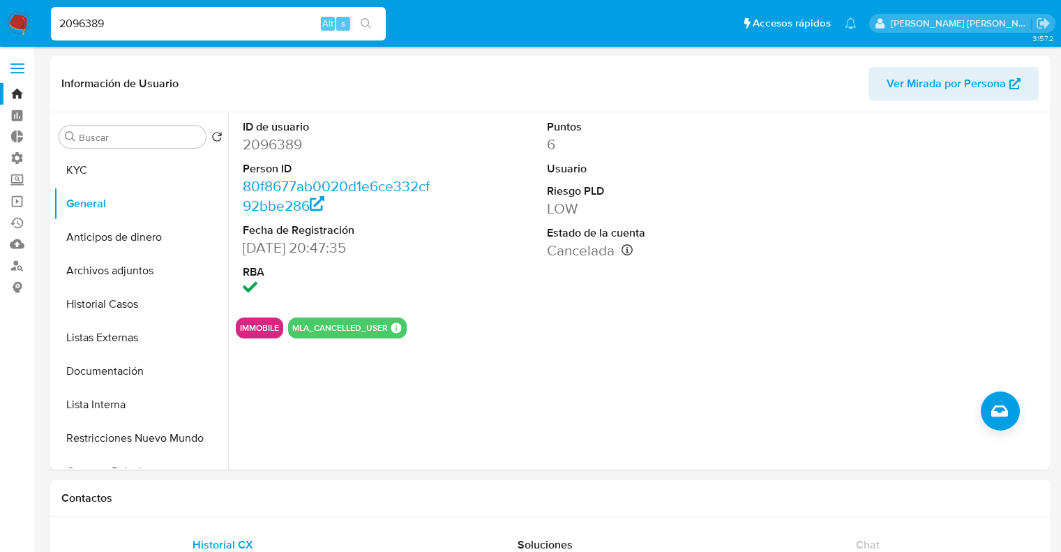
select select "10"
click at [290, 24] on input "2096389" at bounding box center [218, 24] width 335 height 18
paste input "479134"
type input "2479134"
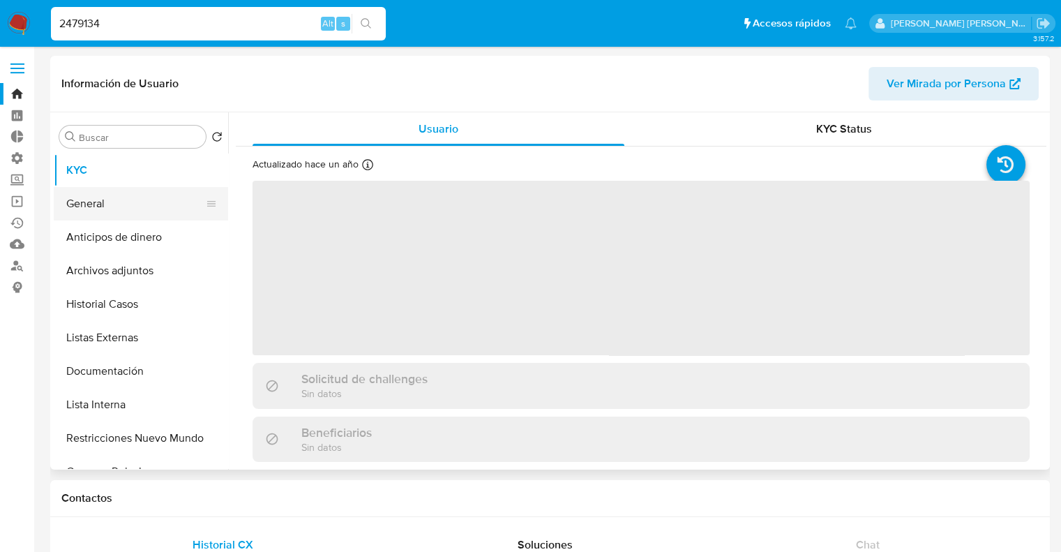
click at [128, 199] on button "General" at bounding box center [135, 203] width 163 height 33
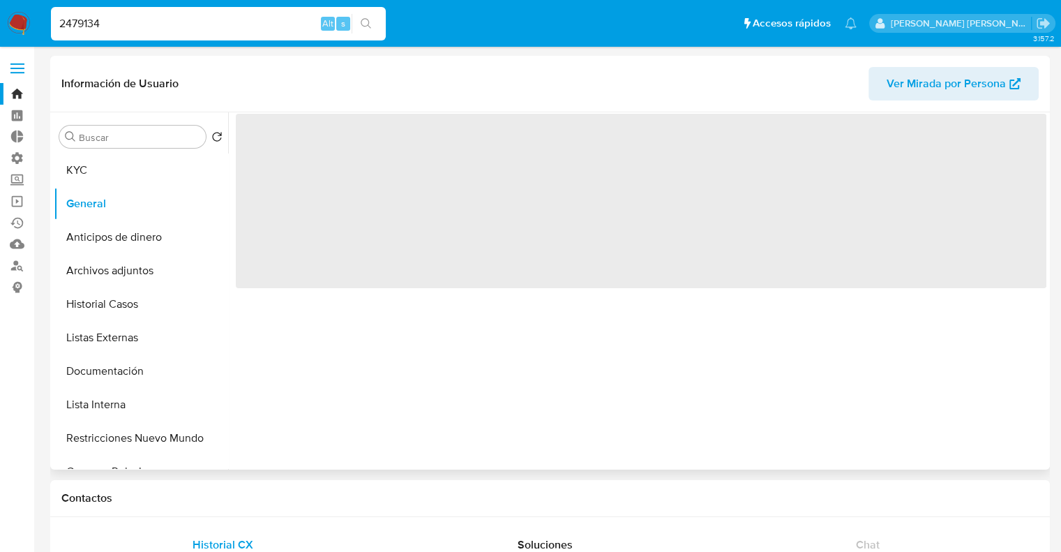
select select "10"
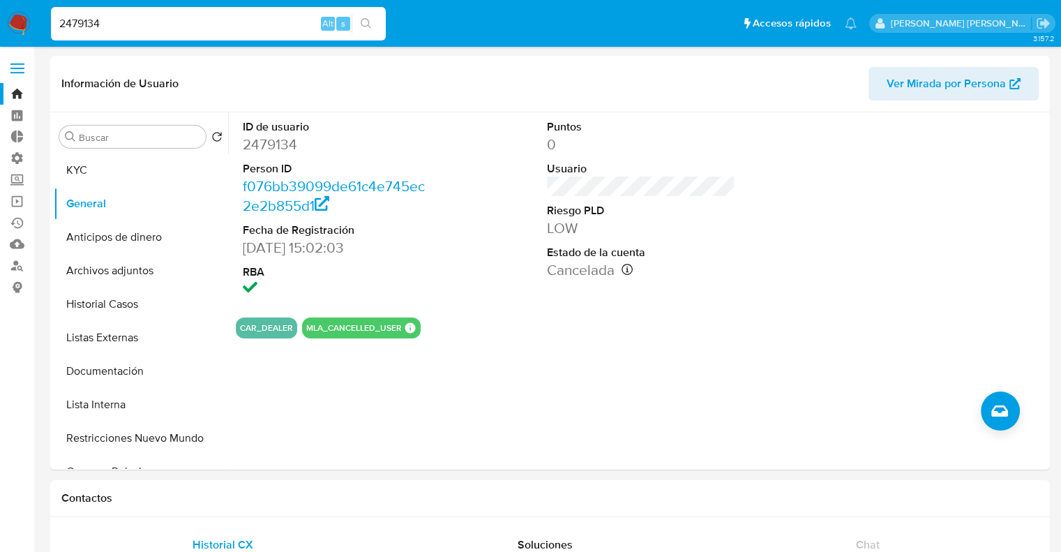
click at [210, 27] on input "2479134" at bounding box center [218, 24] width 335 height 18
paste input "715131"
type input "2715131"
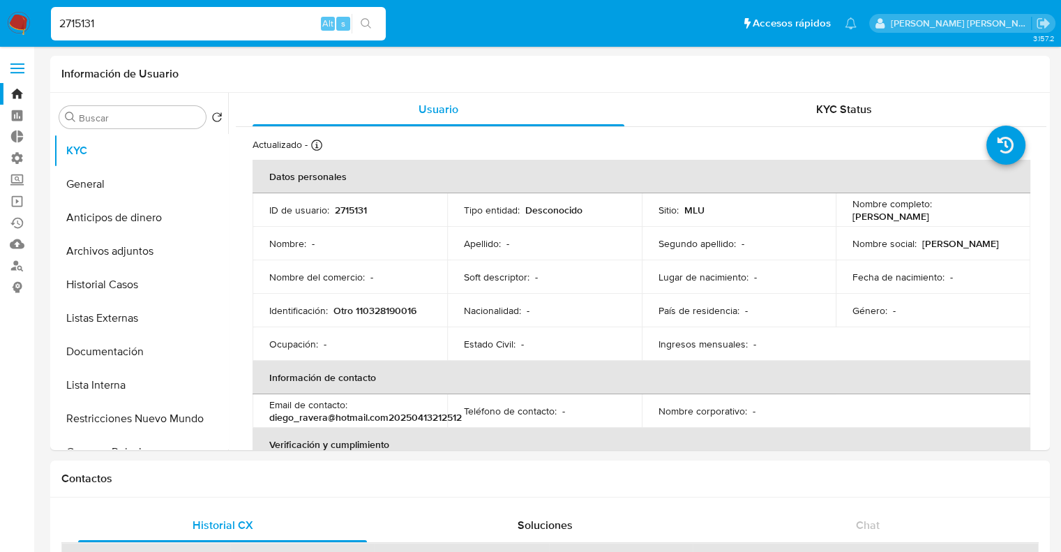
select select "10"
click at [160, 174] on button "General" at bounding box center [135, 183] width 163 height 33
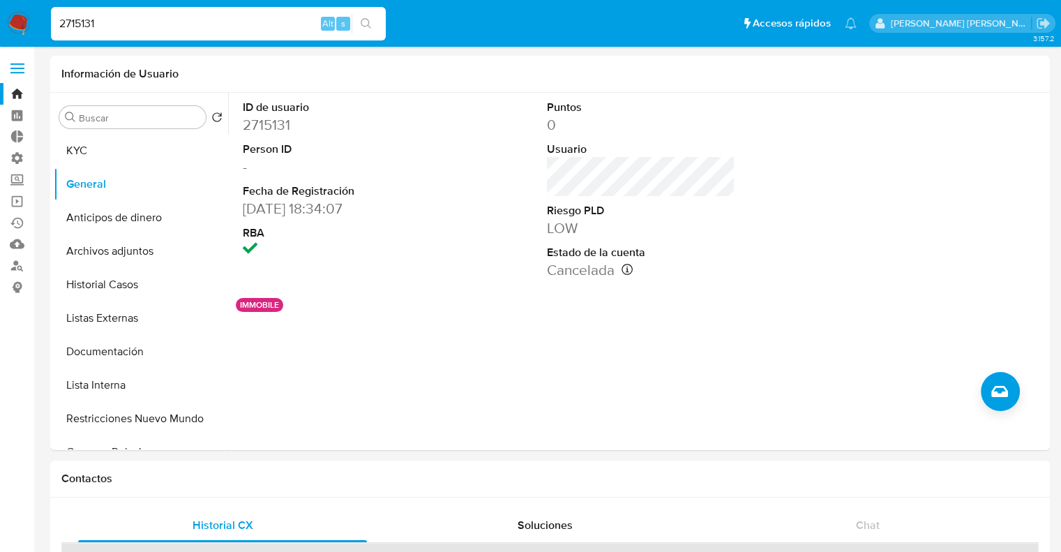
click at [259, 21] on input "2715131" at bounding box center [218, 24] width 335 height 18
paste input "3690092"
type input "3690092"
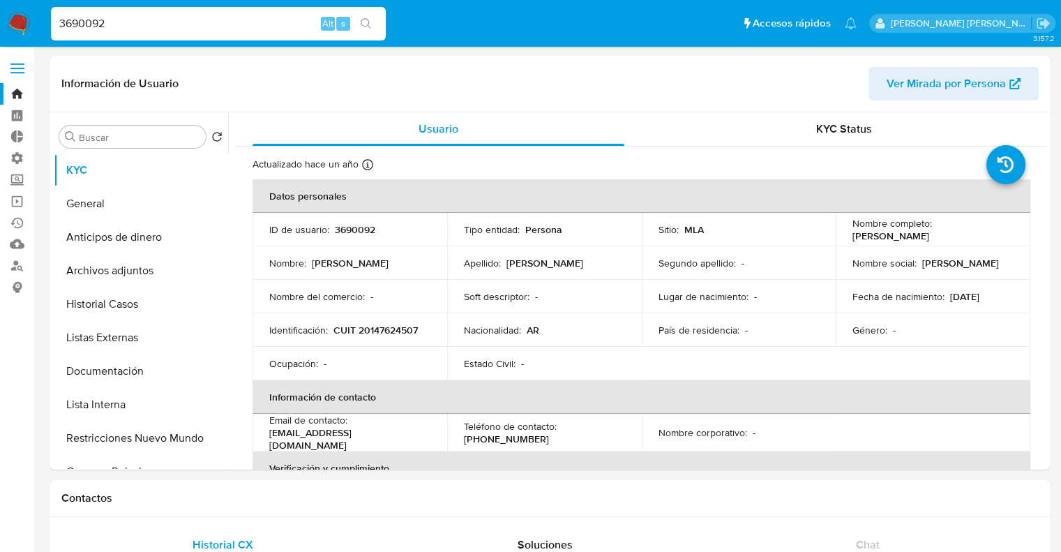
select select "10"
click at [131, 209] on button "General" at bounding box center [135, 203] width 163 height 33
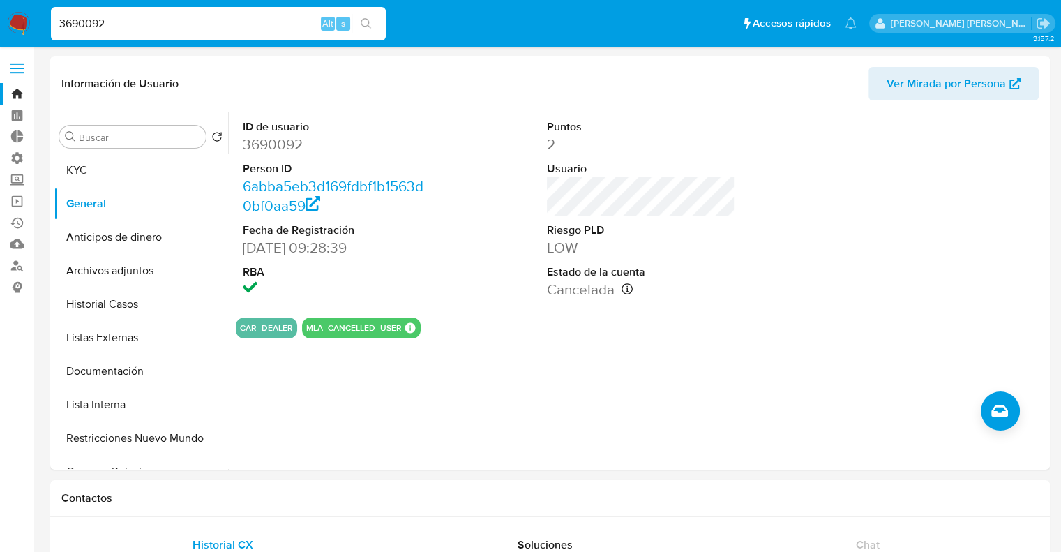
click at [287, 24] on input "3690092" at bounding box center [218, 24] width 335 height 18
paste input "536936"
type input "5369362"
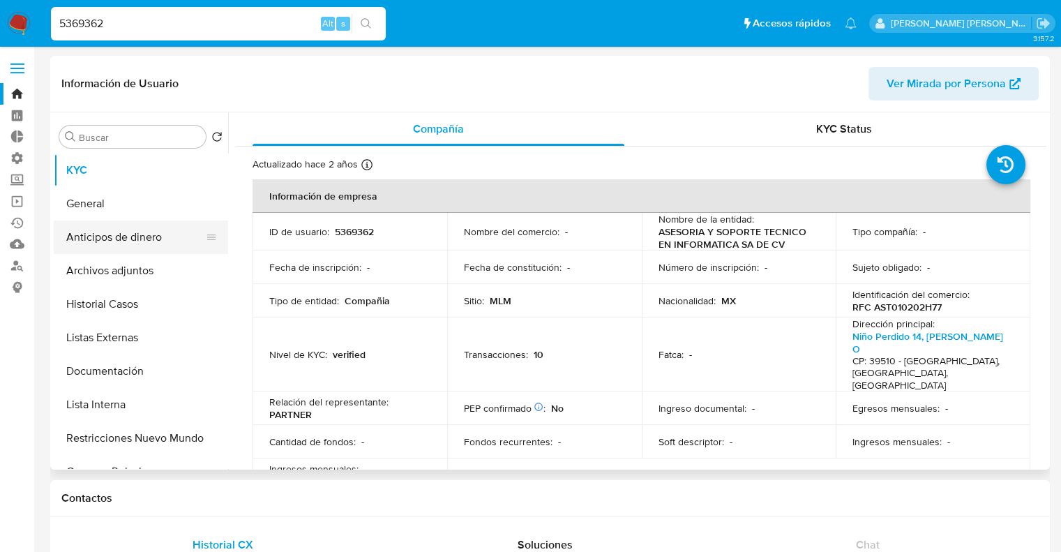
select select "10"
click at [156, 209] on button "General" at bounding box center [135, 203] width 163 height 33
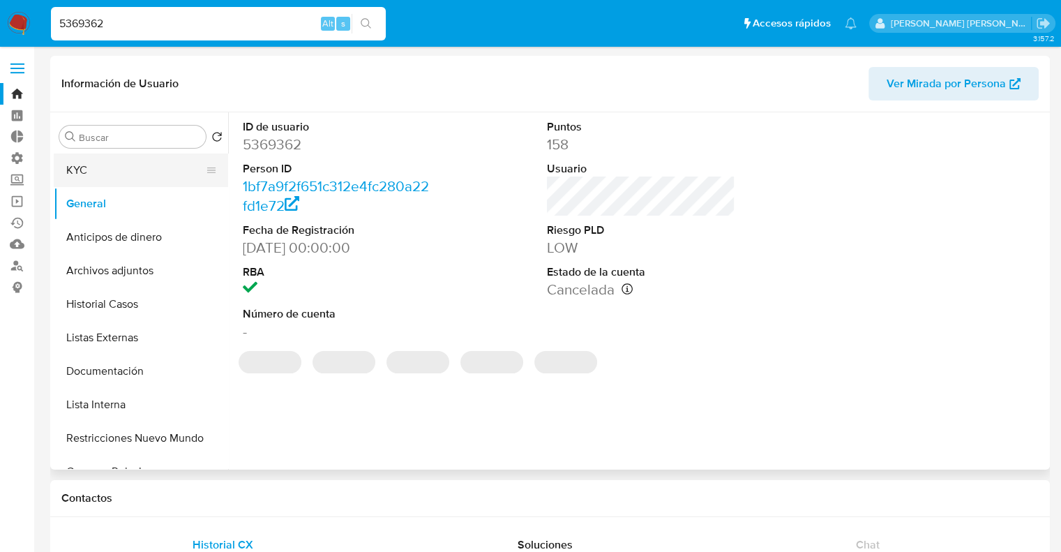
click at [151, 178] on button "KYC" at bounding box center [135, 169] width 163 height 33
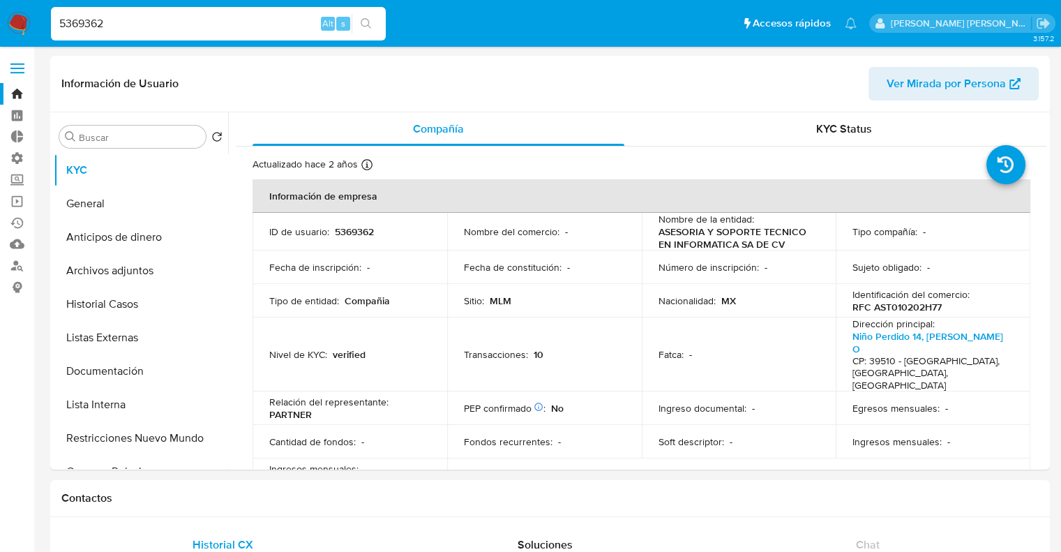
click at [276, 20] on input "5369362" at bounding box center [218, 24] width 335 height 18
paste input "455711"
type input "5455711"
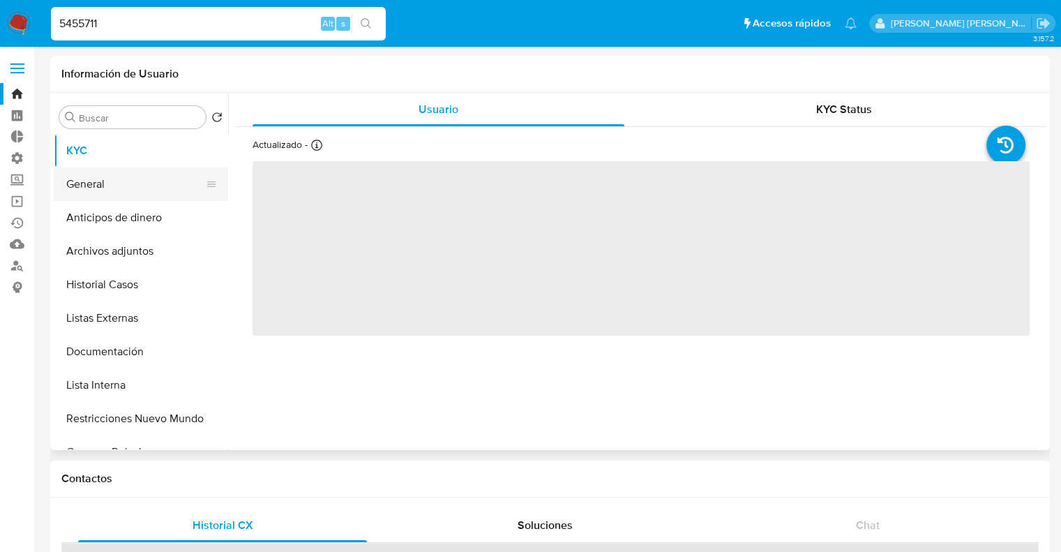
select select "10"
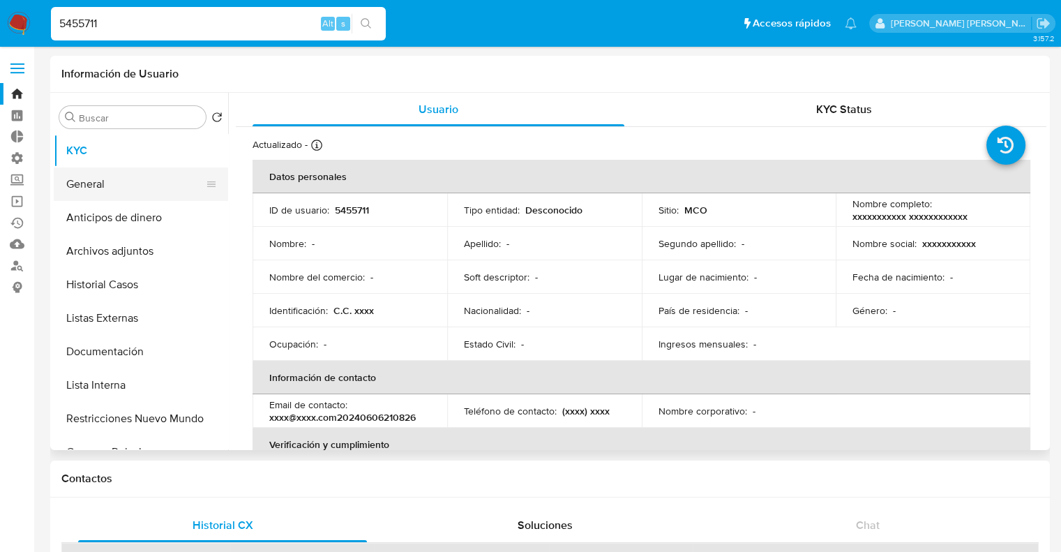
click at [131, 188] on button "General" at bounding box center [135, 183] width 163 height 33
